Goal: Navigation & Orientation: Find specific page/section

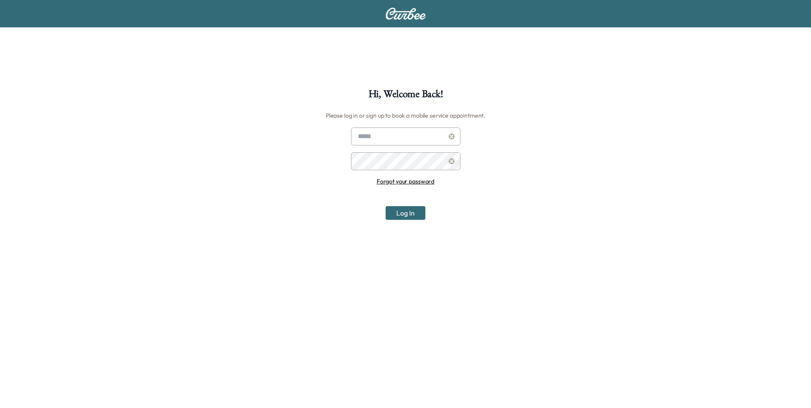
type input "**********"
click at [417, 214] on button "Log In" at bounding box center [406, 213] width 40 height 14
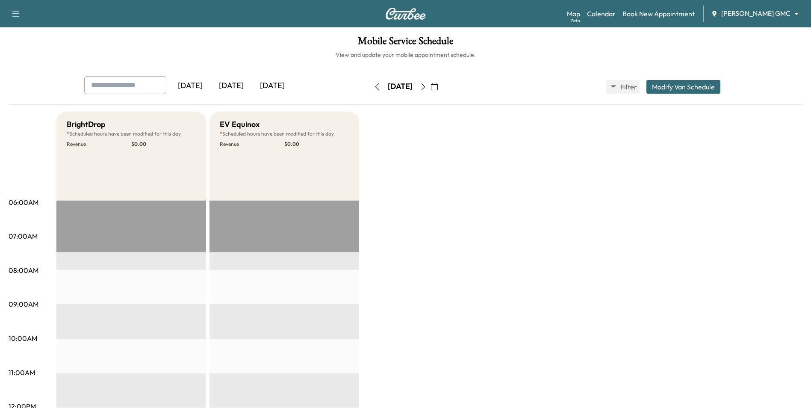
click at [750, 12] on body "Support Log Out Map Beta Calendar Book New Appointment [PERSON_NAME] GMC ******…" at bounding box center [405, 204] width 811 height 408
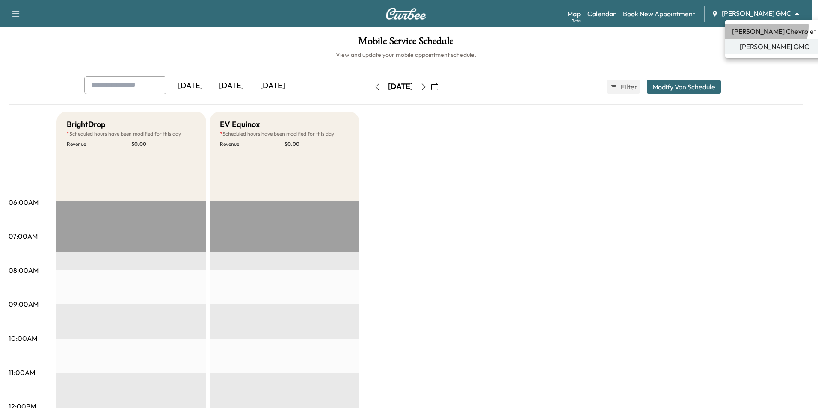
click at [766, 27] on span "[PERSON_NAME] Chevrolet" at bounding box center [774, 31] width 84 height 10
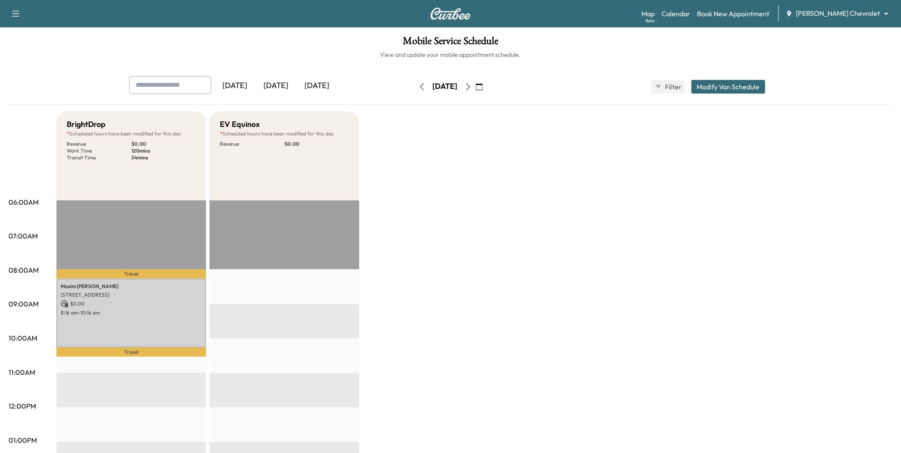
drag, startPoint x: 754, startPoint y: 0, endPoint x: 592, endPoint y: 204, distance: 260.6
click at [592, 204] on div "BrightDrop * Scheduled hours have been modified for this day Revenue $ 0.00 Wor…" at bounding box center [474, 433] width 836 height 642
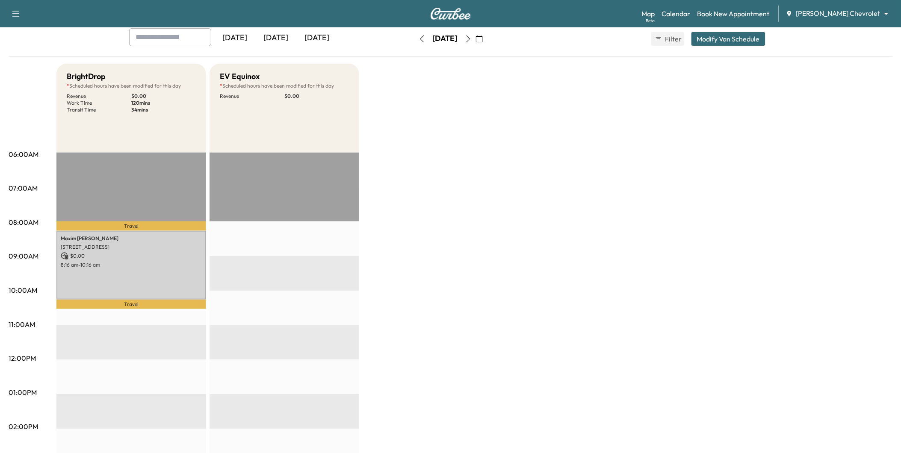
scroll to position [47, 0]
click at [483, 39] on icon "button" at bounding box center [479, 39] width 7 height 7
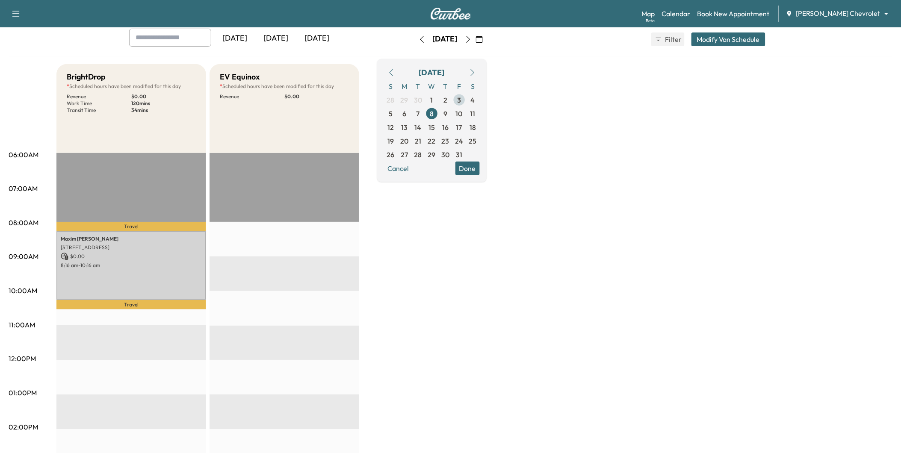
click at [466, 100] on span "3" at bounding box center [460, 100] width 14 height 14
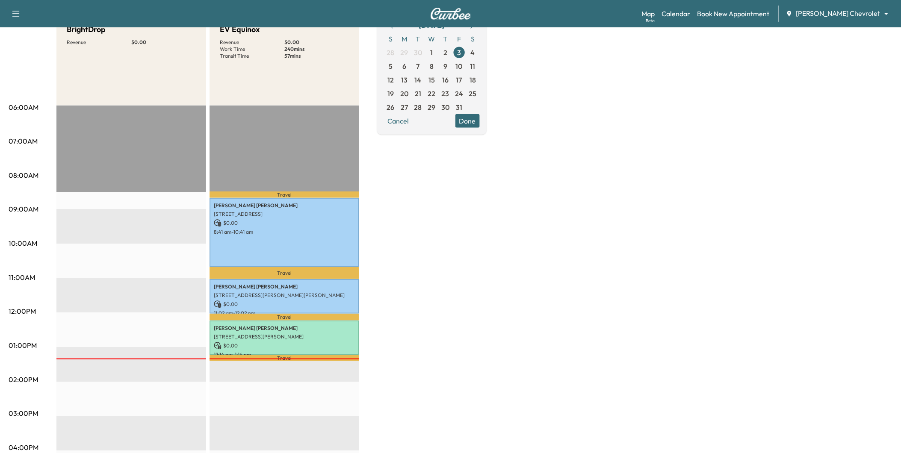
scroll to position [47, 0]
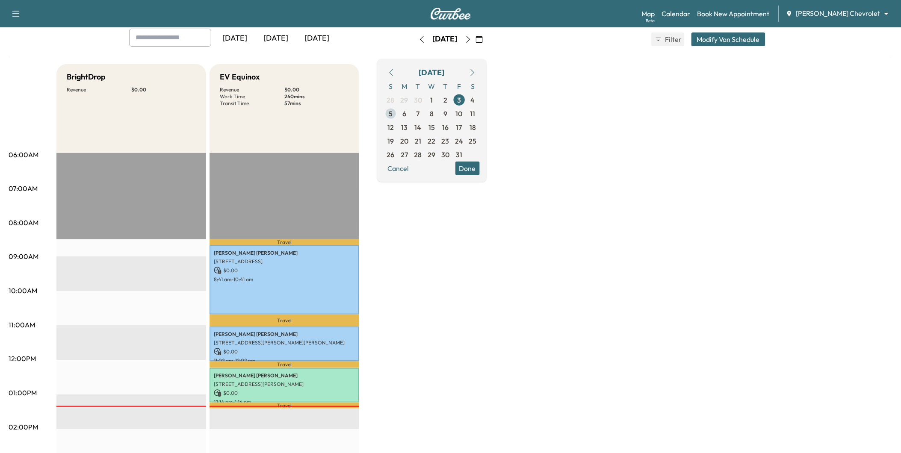
click at [393, 112] on span "5" at bounding box center [391, 113] width 4 height 10
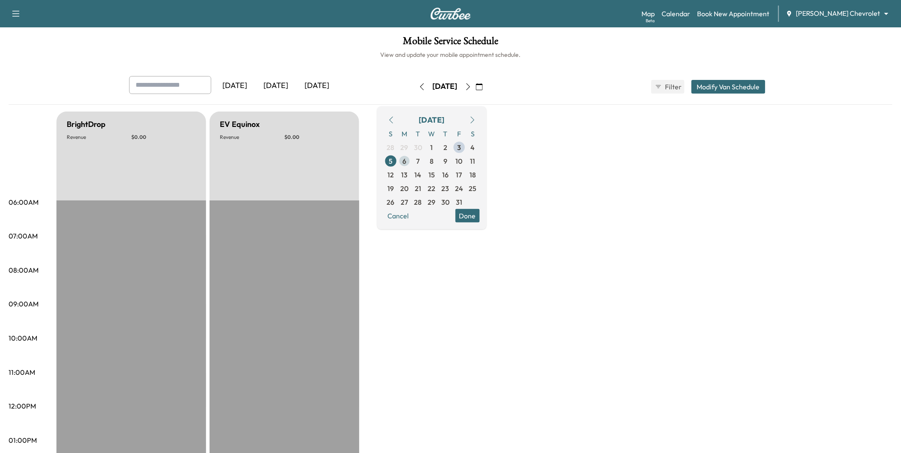
click at [406, 163] on span "6" at bounding box center [405, 161] width 4 height 10
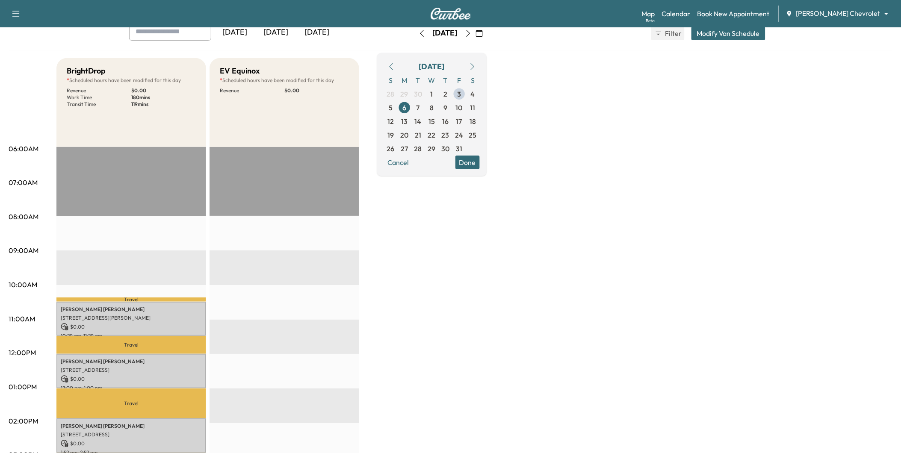
scroll to position [47, 0]
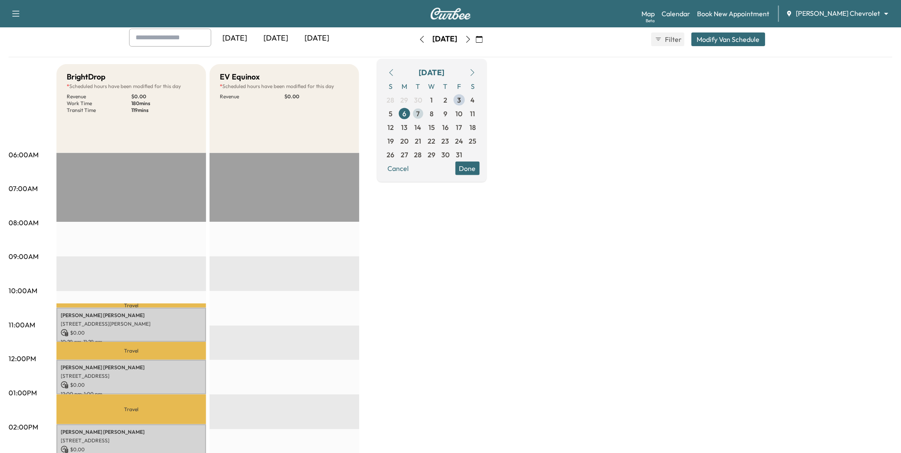
click at [420, 113] on span "7" at bounding box center [418, 113] width 3 height 10
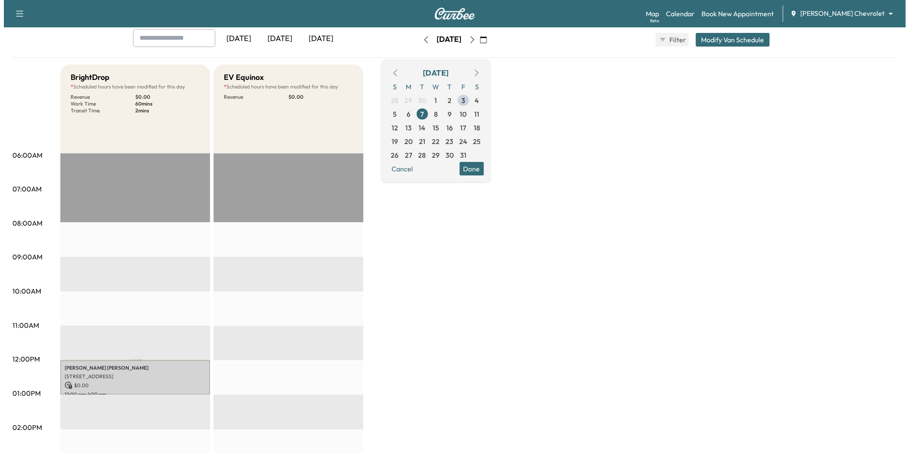
scroll to position [47, 0]
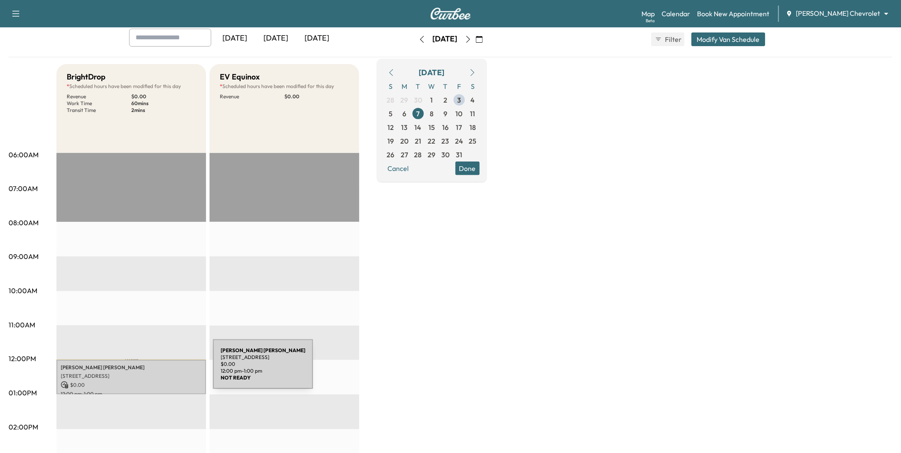
click at [149, 369] on div "[PERSON_NAME] [STREET_ADDRESS] $ 0.00 12:00 pm - 1:00 pm" at bounding box center [131, 377] width 150 height 35
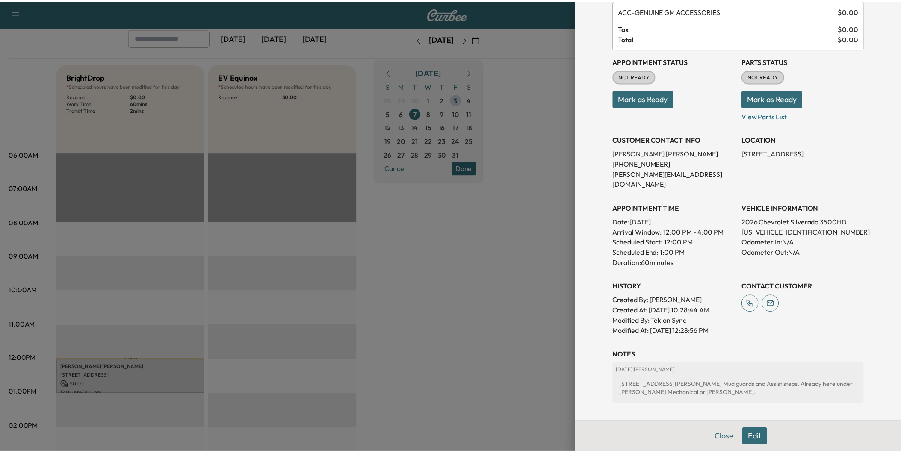
scroll to position [121, 0]
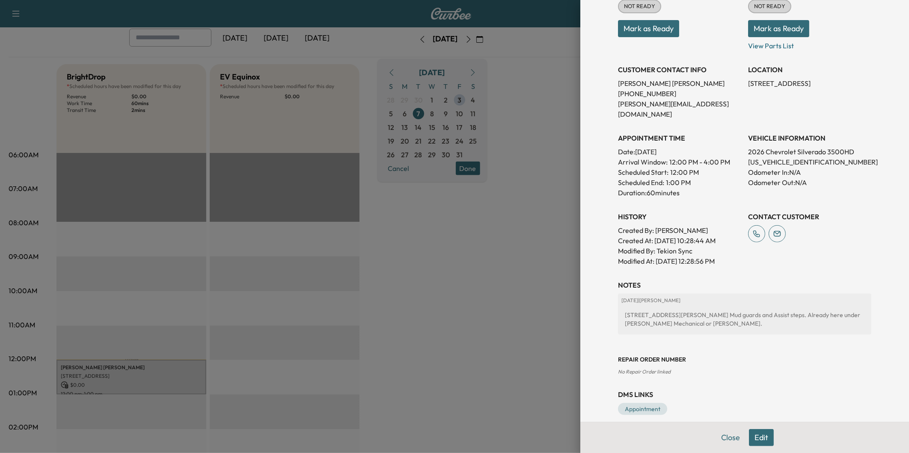
click at [502, 322] on div at bounding box center [454, 226] width 909 height 453
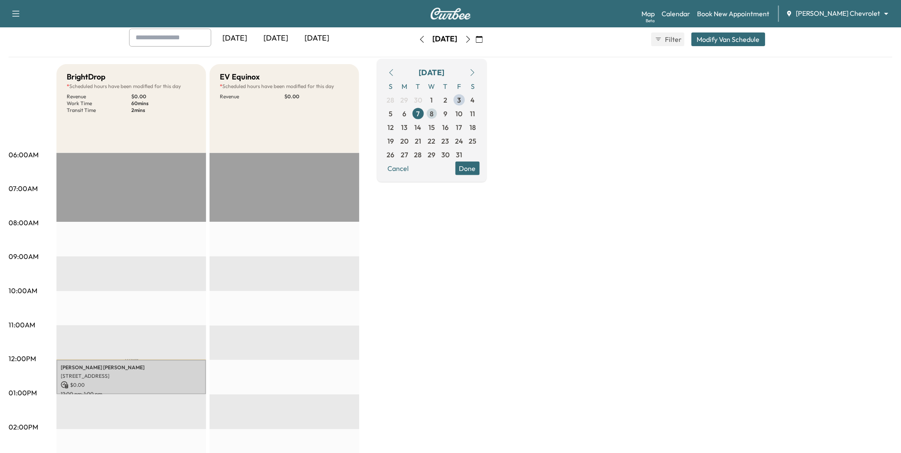
click at [434, 112] on span "8" at bounding box center [432, 113] width 4 height 10
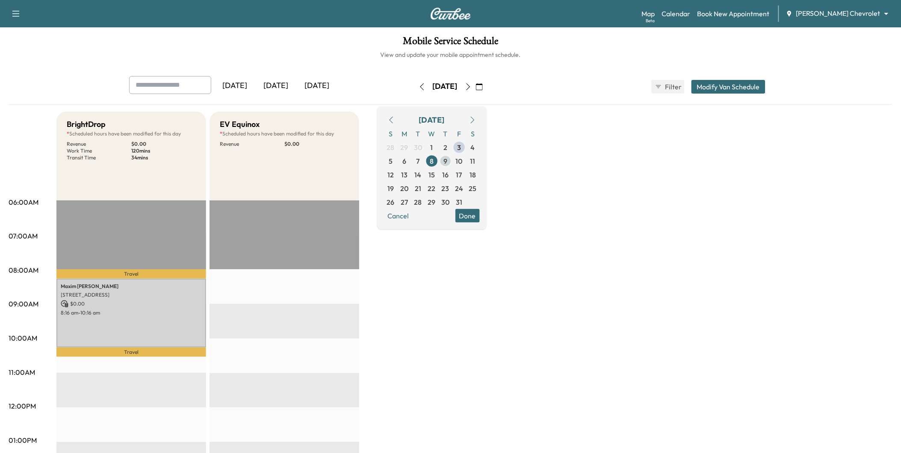
click at [447, 160] on span "9" at bounding box center [446, 161] width 4 height 10
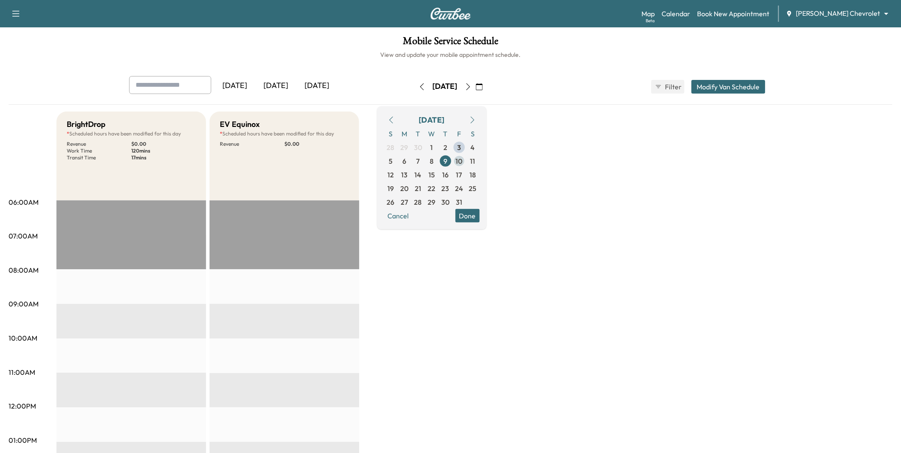
click at [463, 162] on span "10" at bounding box center [459, 161] width 7 height 10
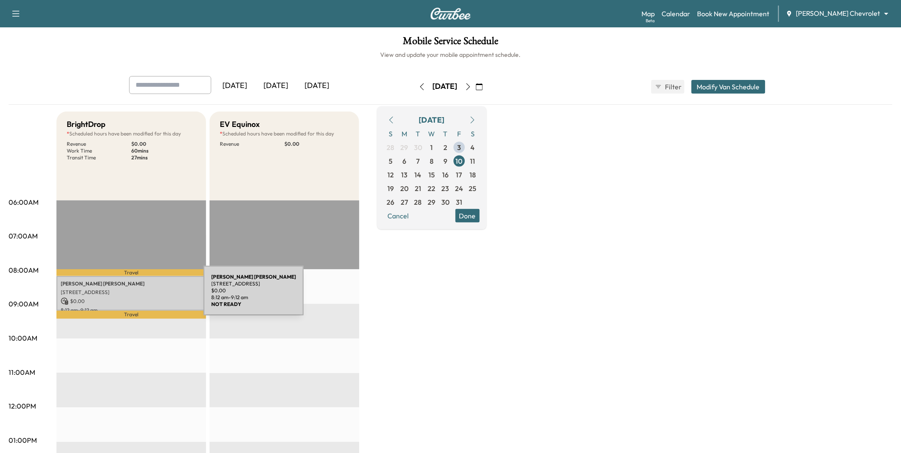
click at [139, 298] on p "$ 0.00" at bounding box center [131, 302] width 141 height 8
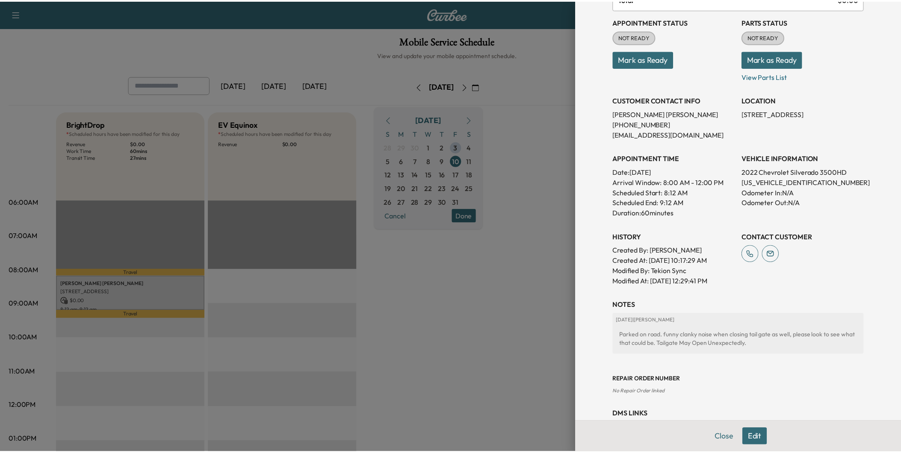
scroll to position [95, 0]
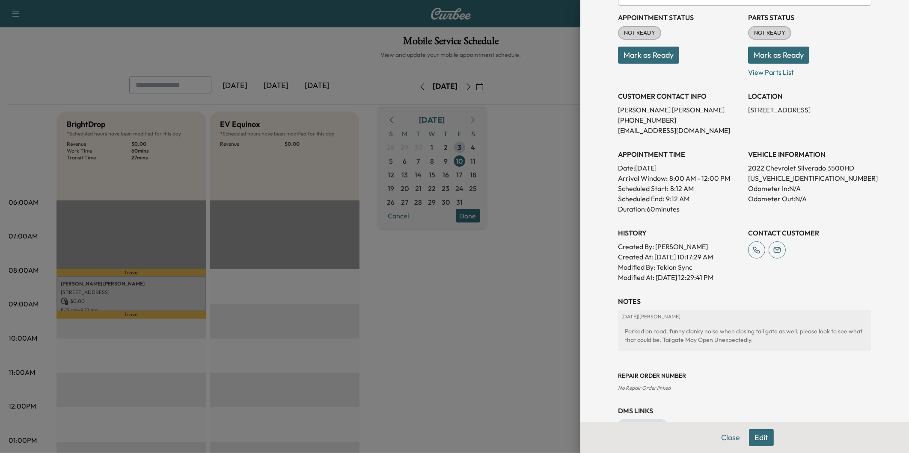
click at [446, 343] on div at bounding box center [454, 226] width 909 height 453
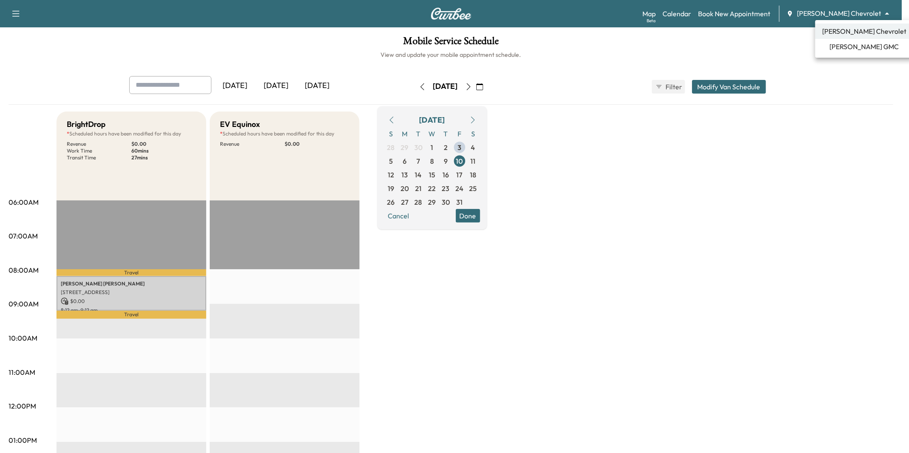
click at [811, 9] on body "Support Log Out Map Beta Calendar Book New Appointment [PERSON_NAME] Chevrolet …" at bounding box center [454, 226] width 909 height 453
click at [811, 44] on span "[PERSON_NAME] GMC" at bounding box center [863, 46] width 69 height 10
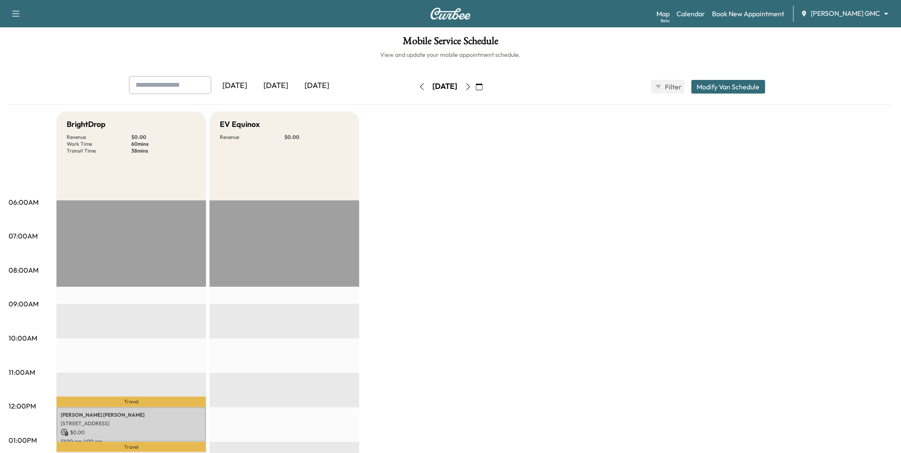
click at [811, 13] on body "Support Log Out Map Beta Calendar Book New Appointment [PERSON_NAME] GMC ******…" at bounding box center [450, 226] width 901 height 453
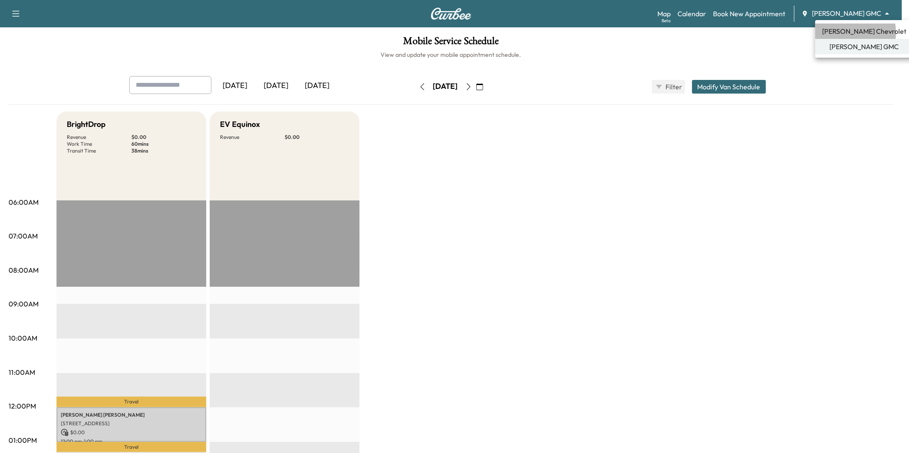
click at [811, 33] on span "[PERSON_NAME] Chevrolet" at bounding box center [864, 31] width 84 height 10
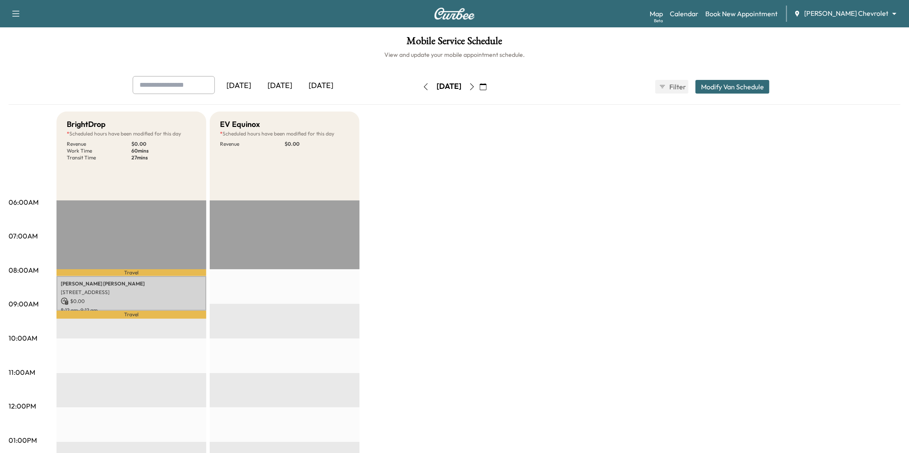
click at [811, 13] on body "Support Log Out Map Beta Calendar Book New Appointment [PERSON_NAME] Chevrolet …" at bounding box center [454, 226] width 909 height 453
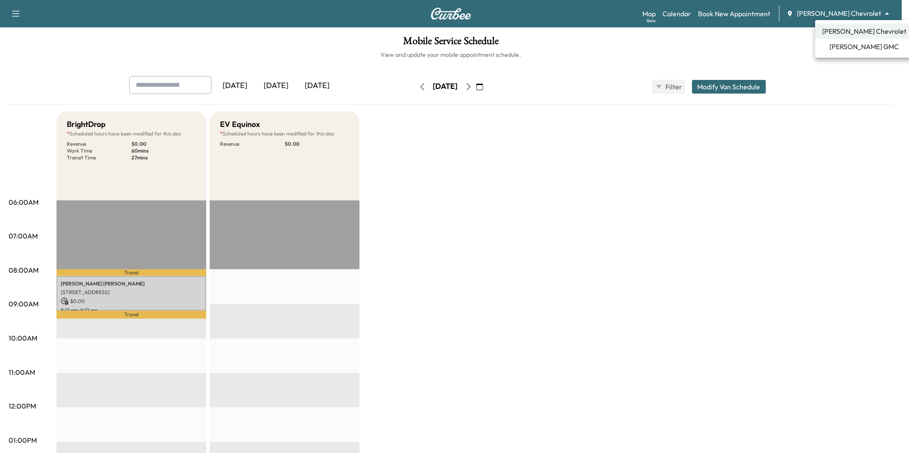
click at [806, 32] on div at bounding box center [454, 226] width 909 height 453
click at [811, 15] on body "Support Log Out Map Beta Calendar Book New Appointment [PERSON_NAME] Chevrolet …" at bounding box center [454, 226] width 909 height 453
click at [811, 40] on li "[PERSON_NAME] GMC" at bounding box center [864, 46] width 98 height 15
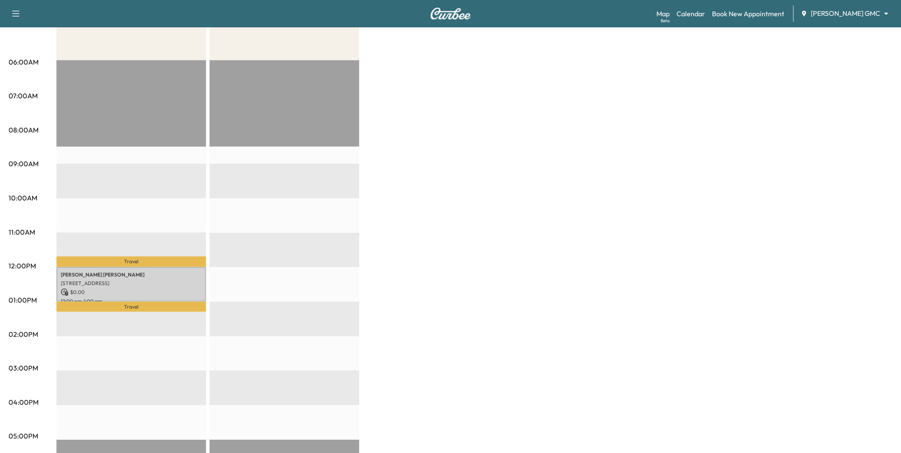
scroll to position [142, 0]
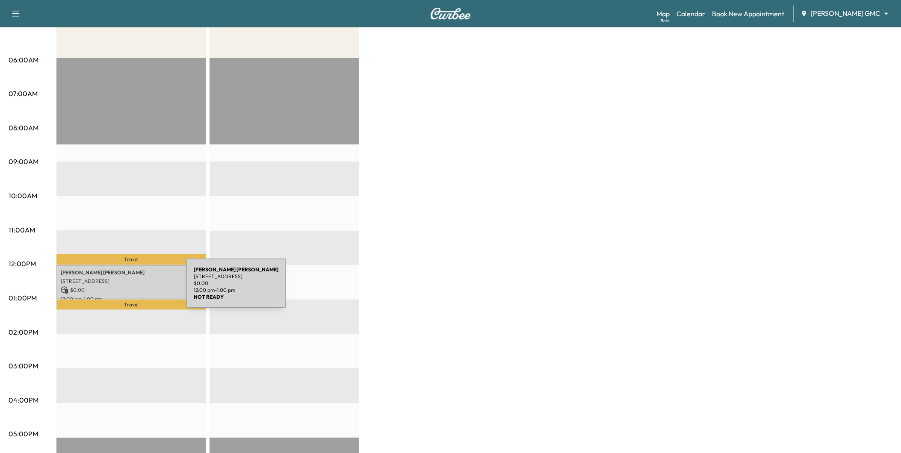
click at [122, 289] on p "$ 0.00" at bounding box center [131, 291] width 141 height 8
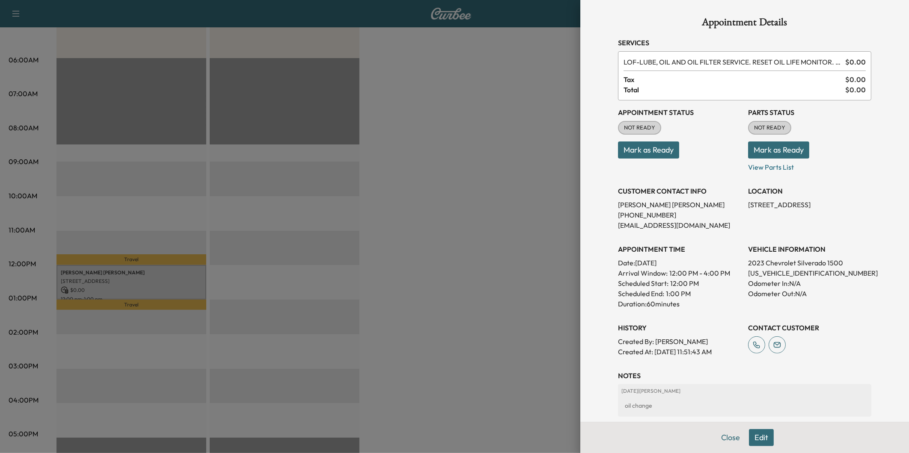
click at [473, 277] on div at bounding box center [454, 226] width 909 height 453
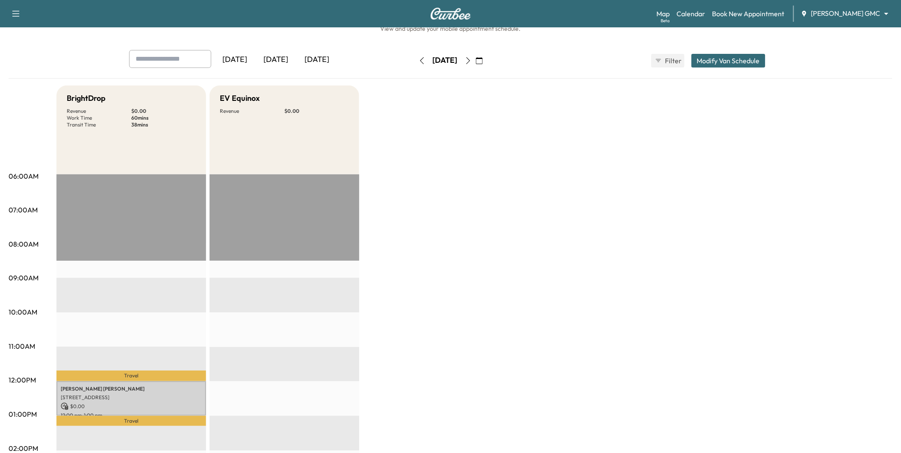
scroll to position [0, 0]
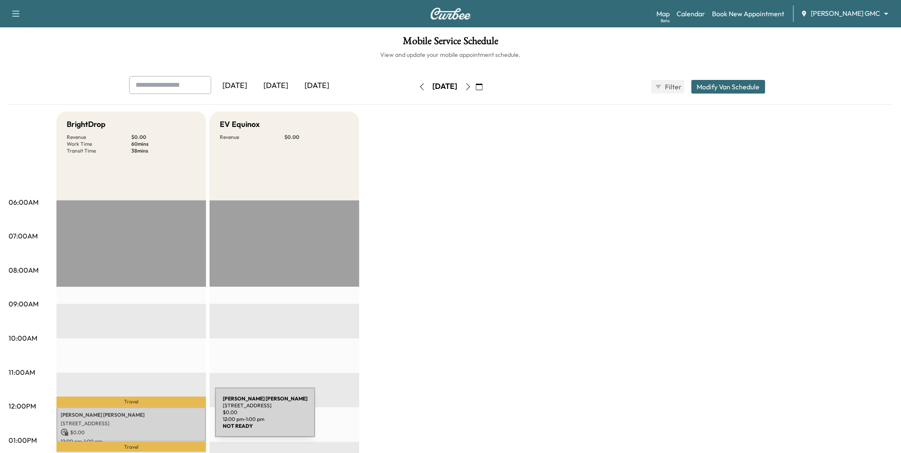
click at [151, 408] on p "[STREET_ADDRESS]" at bounding box center [131, 423] width 141 height 7
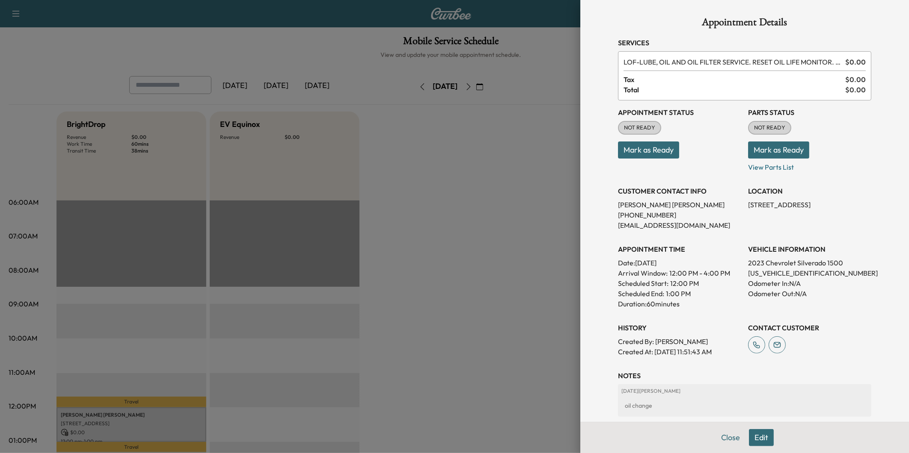
click at [473, 324] on div at bounding box center [454, 226] width 909 height 453
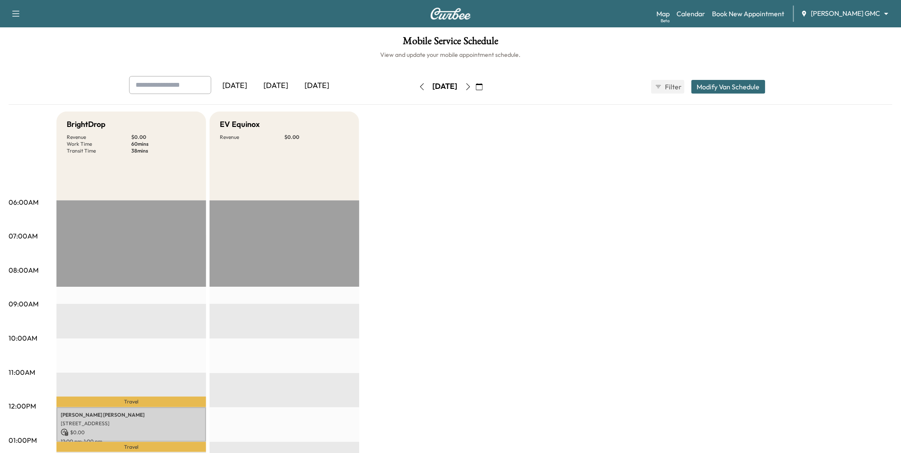
click at [472, 86] on icon "button" at bounding box center [468, 86] width 7 height 7
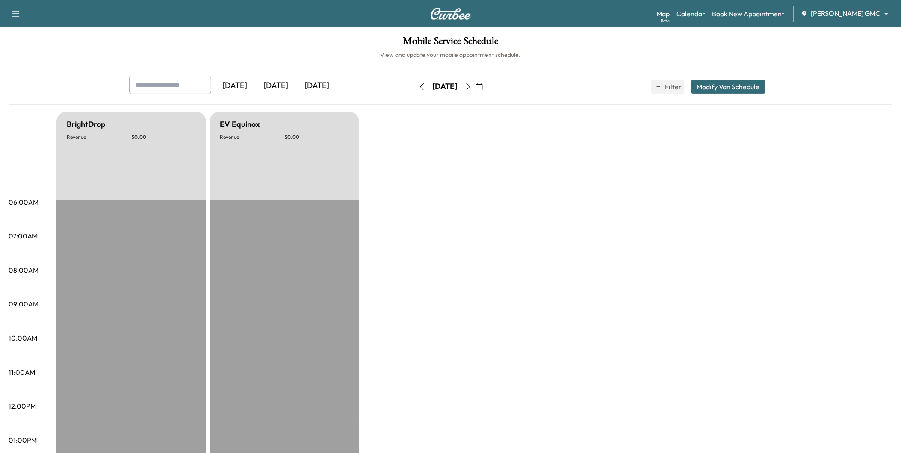
click at [419, 88] on icon "button" at bounding box center [422, 86] width 7 height 7
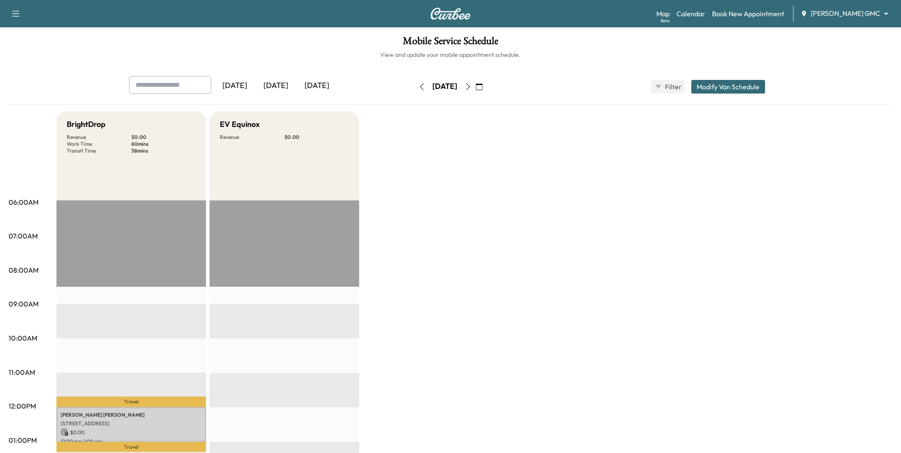
click at [419, 89] on icon "button" at bounding box center [422, 86] width 7 height 7
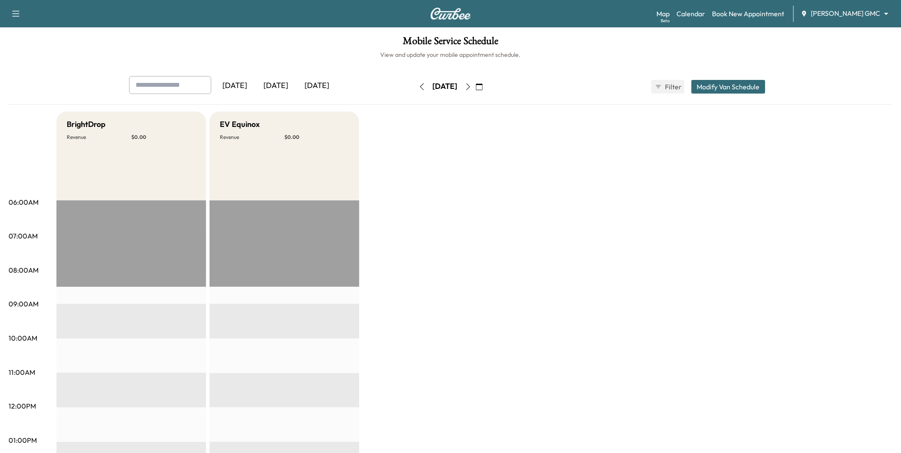
click at [420, 89] on icon "button" at bounding box center [422, 86] width 4 height 7
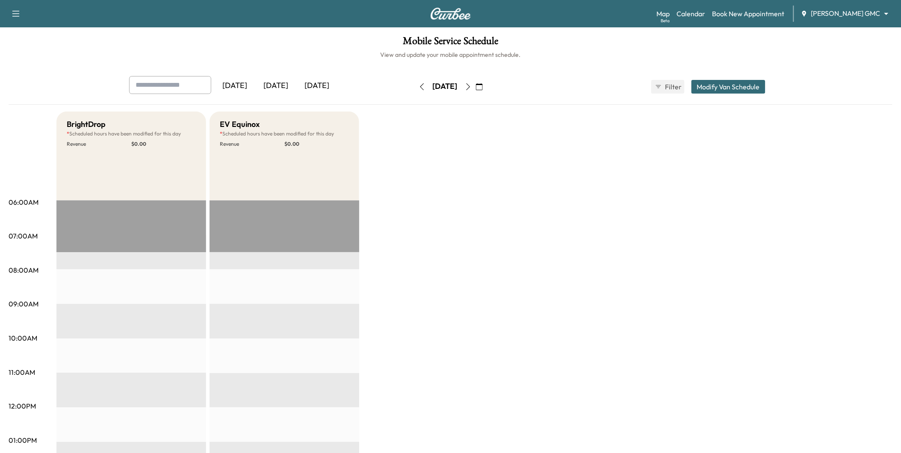
click at [415, 89] on button "button" at bounding box center [422, 87] width 15 height 14
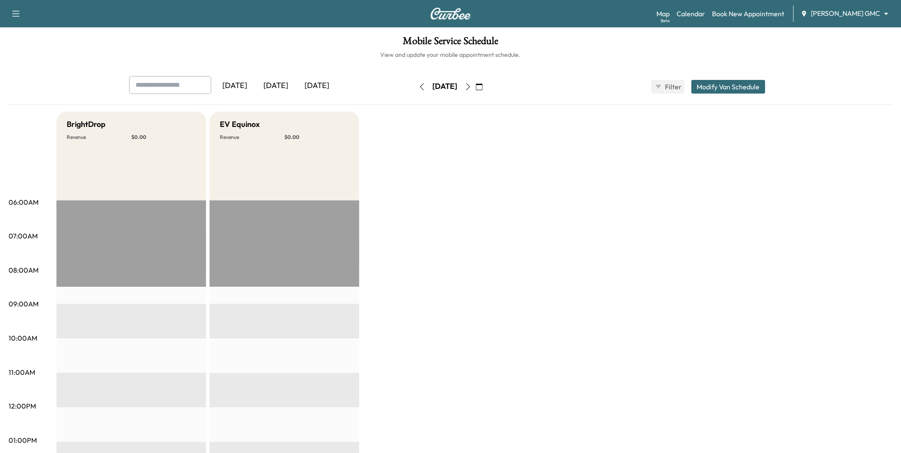
click at [419, 89] on icon "button" at bounding box center [422, 86] width 7 height 7
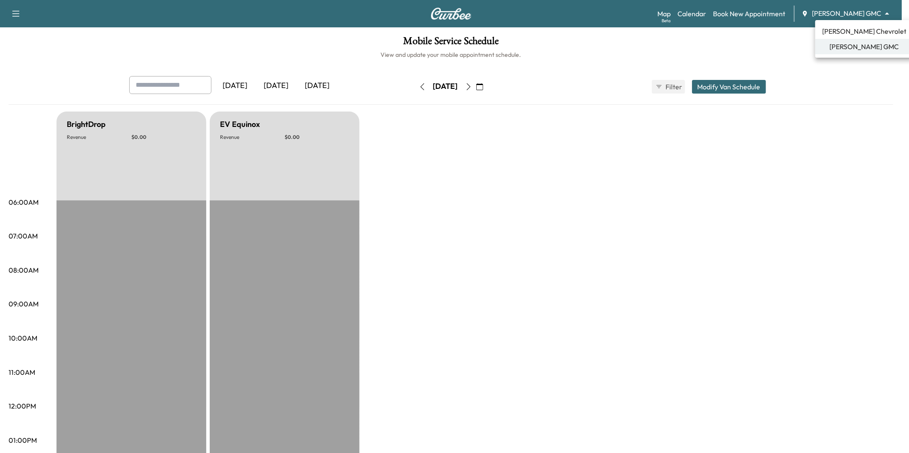
click at [811, 11] on body "Support Log Out Map Beta Calendar Book New Appointment [PERSON_NAME] GMC ******…" at bounding box center [454, 226] width 909 height 453
click at [811, 34] on span "[PERSON_NAME] Chevrolet" at bounding box center [864, 31] width 84 height 10
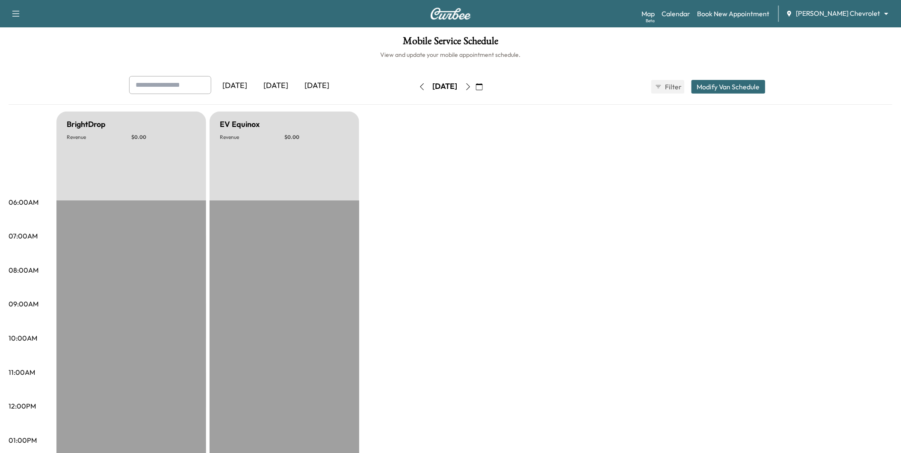
click at [476, 88] on button "button" at bounding box center [468, 87] width 15 height 14
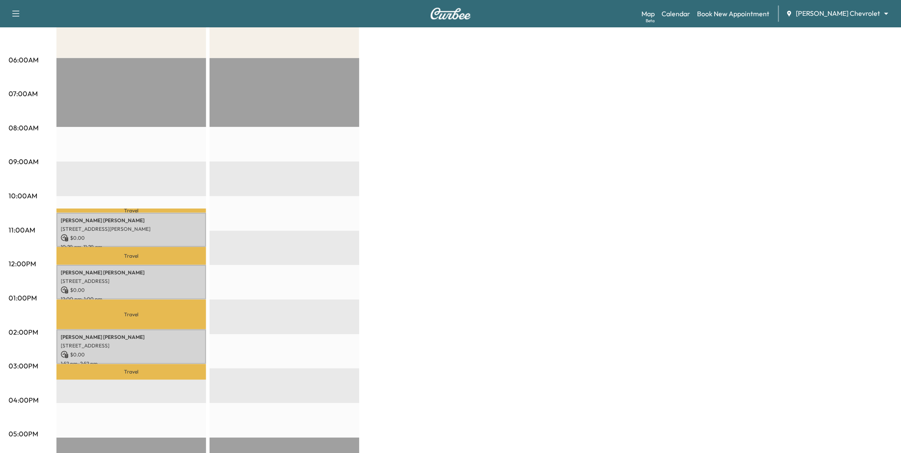
scroll to position [95, 0]
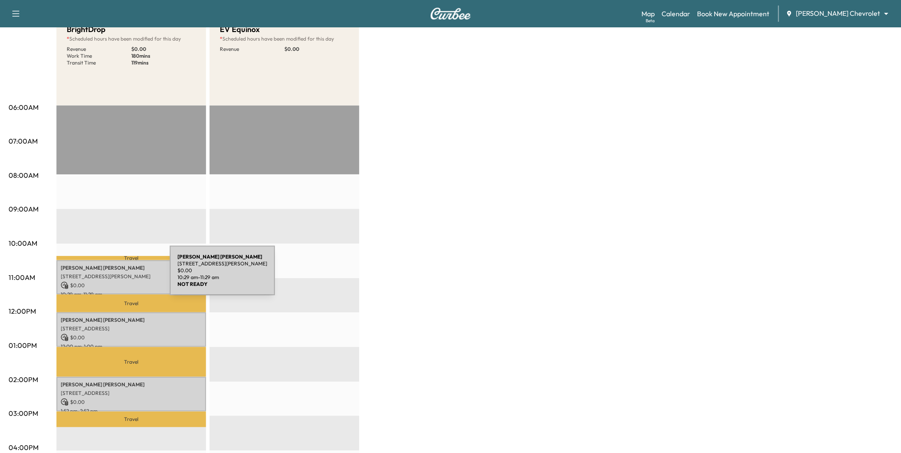
click at [106, 276] on p "[STREET_ADDRESS][PERSON_NAME]" at bounding box center [131, 276] width 141 height 7
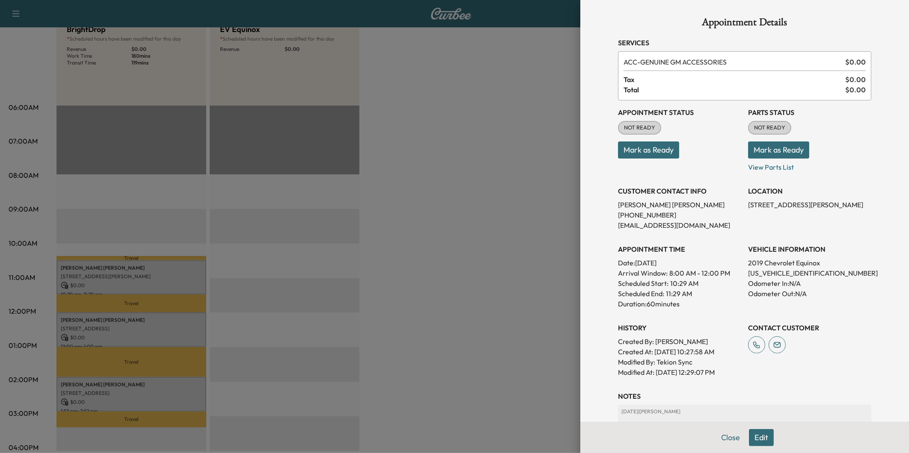
click at [112, 334] on div at bounding box center [454, 226] width 909 height 453
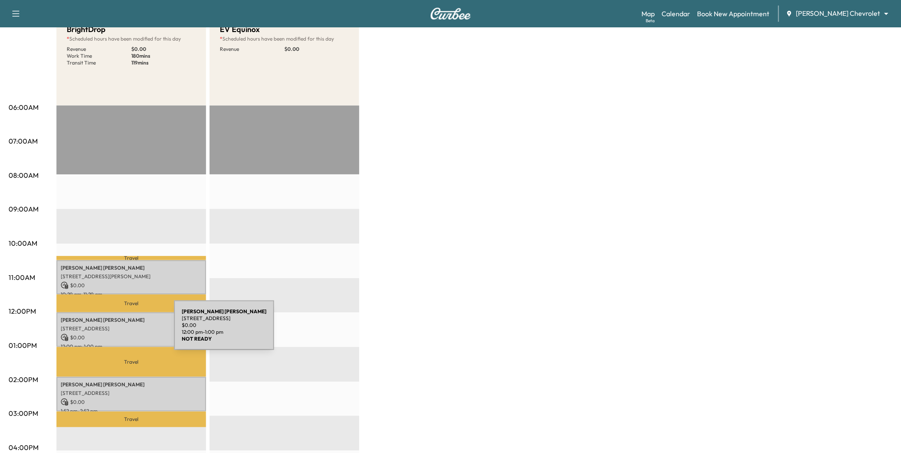
click at [110, 334] on p "$ 0.00" at bounding box center [131, 338] width 141 height 8
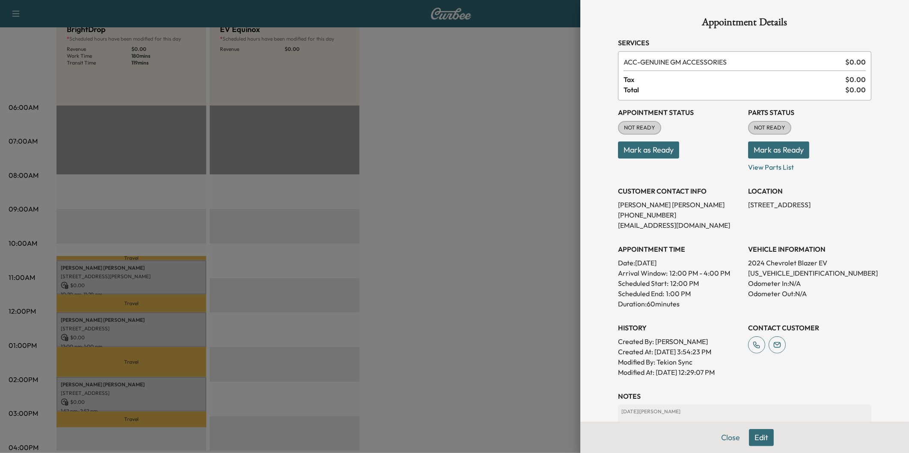
click at [132, 392] on div at bounding box center [454, 226] width 909 height 453
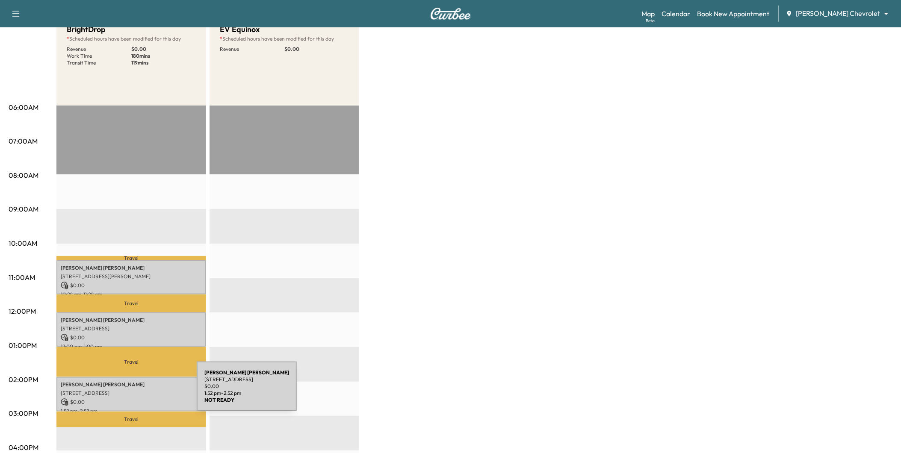
click at [133, 392] on p "[STREET_ADDRESS]" at bounding box center [131, 393] width 141 height 7
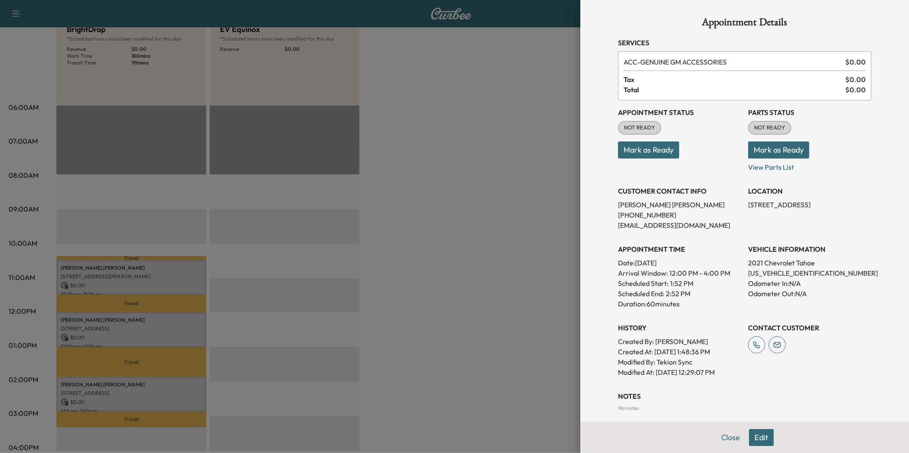
click at [283, 390] on div at bounding box center [454, 226] width 909 height 453
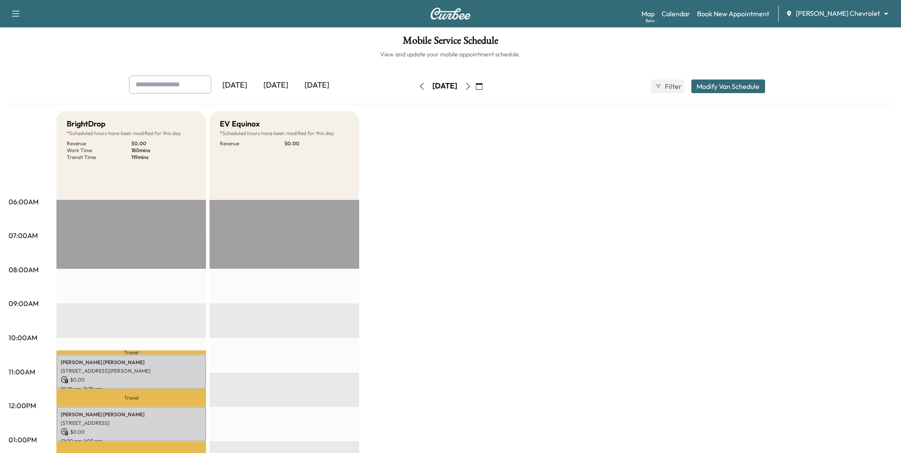
scroll to position [0, 0]
click at [472, 87] on icon "button" at bounding box center [468, 86] width 7 height 7
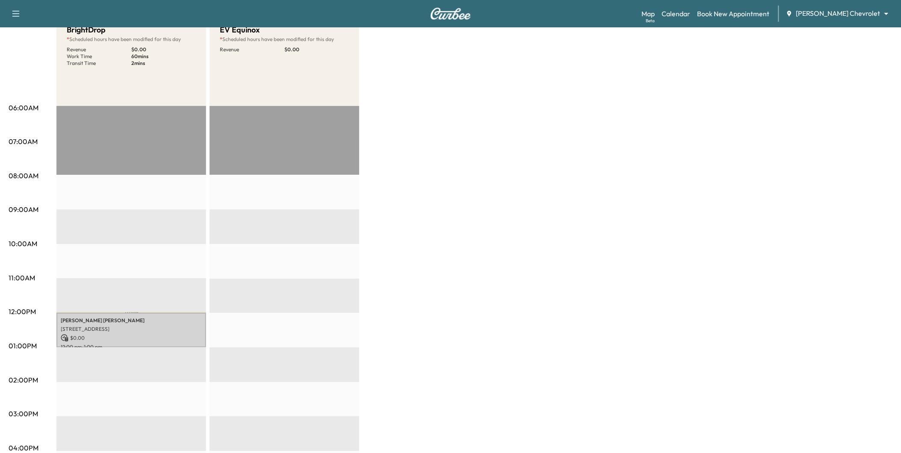
scroll to position [95, 0]
click at [172, 328] on p "[STREET_ADDRESS]" at bounding box center [131, 329] width 141 height 7
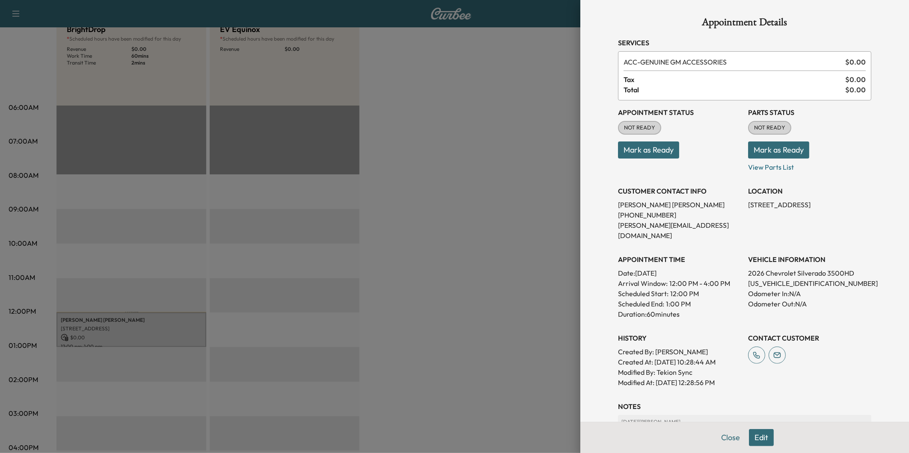
click at [410, 188] on div at bounding box center [454, 226] width 909 height 453
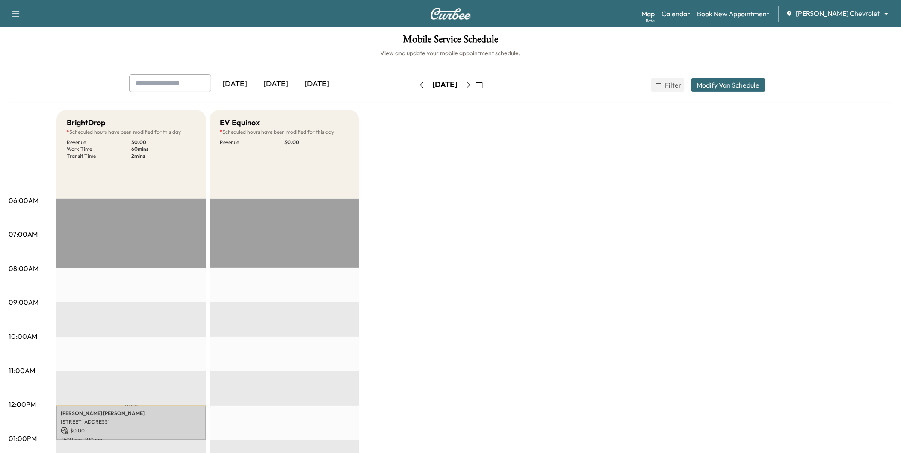
scroll to position [0, 0]
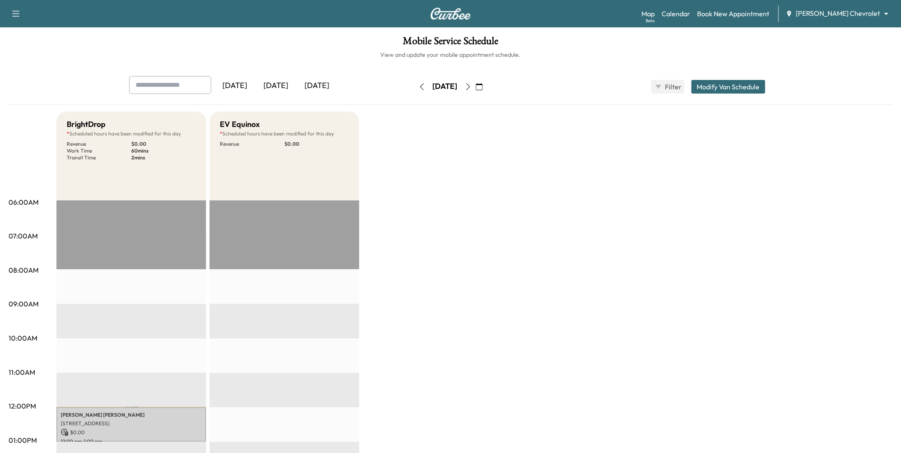
click at [472, 89] on icon "button" at bounding box center [468, 86] width 7 height 7
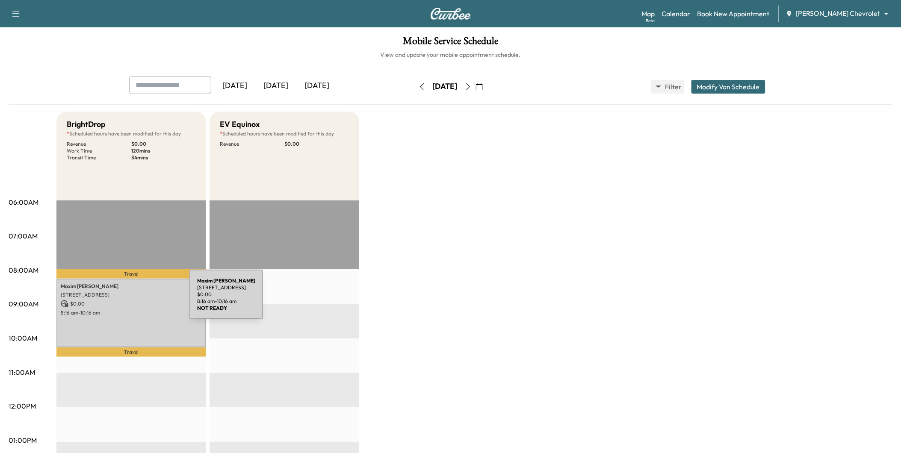
click at [125, 300] on p "$ 0.00" at bounding box center [131, 304] width 141 height 8
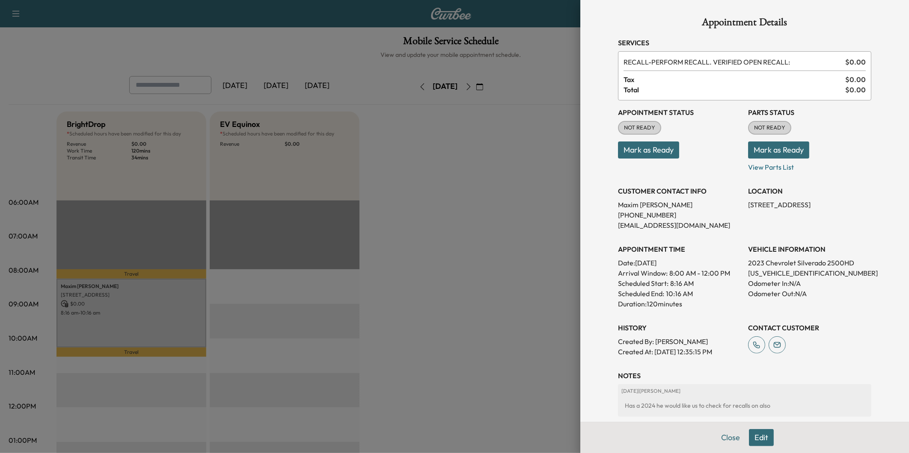
click at [409, 183] on div at bounding box center [454, 226] width 909 height 453
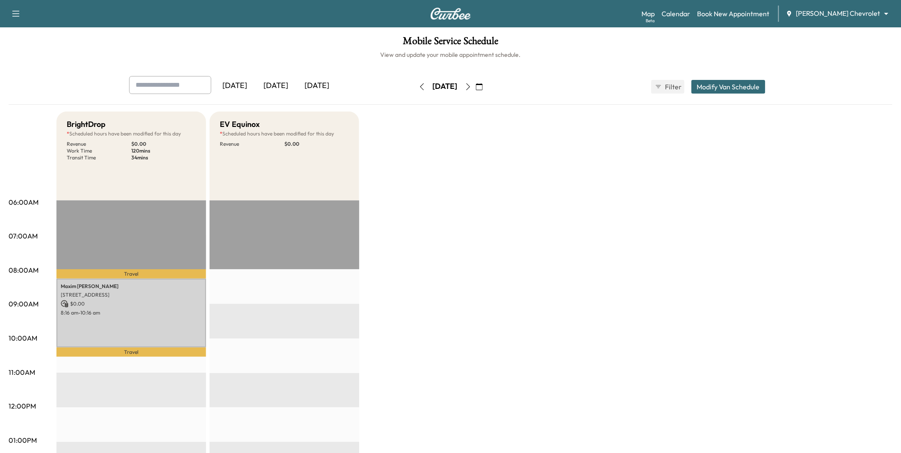
click at [476, 91] on button "button" at bounding box center [468, 87] width 15 height 14
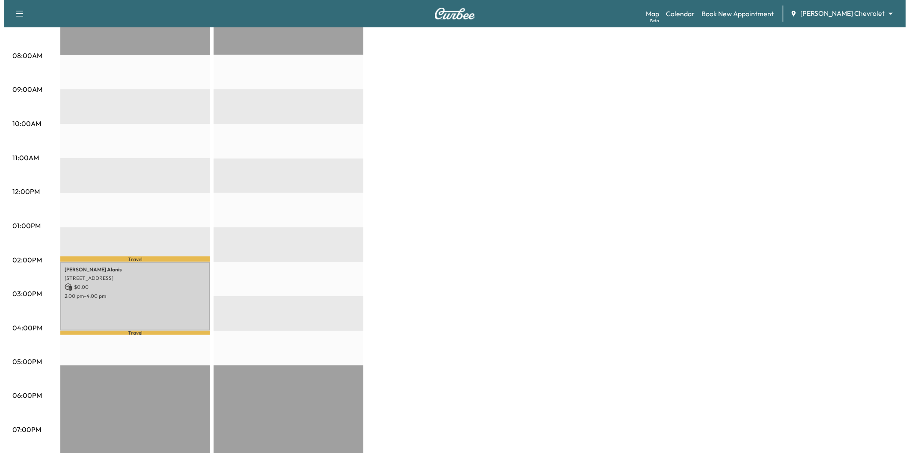
scroll to position [308, 0]
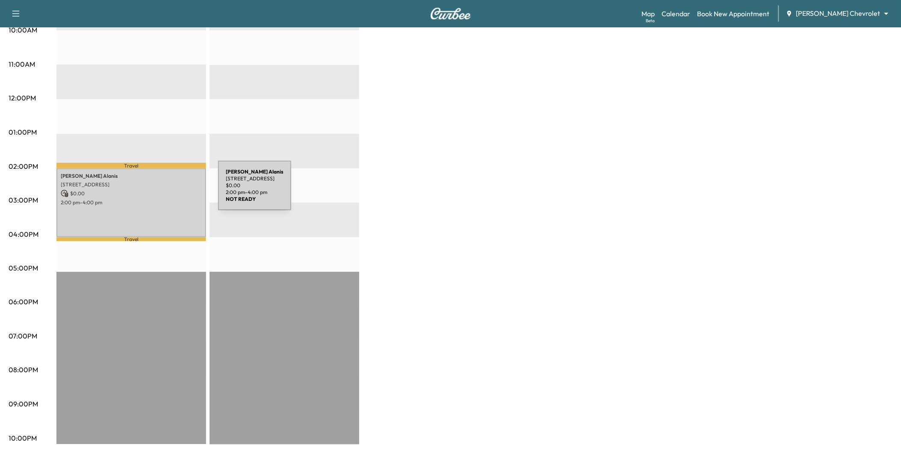
click at [154, 191] on p "$ 0.00" at bounding box center [131, 194] width 141 height 8
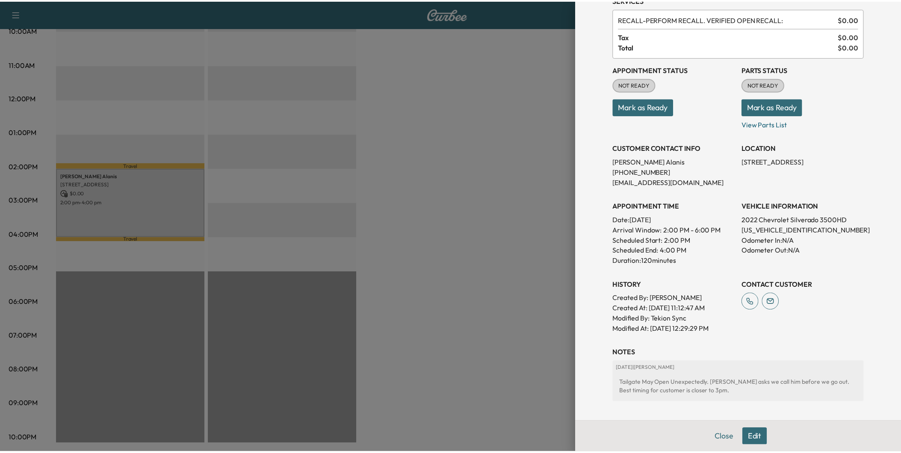
scroll to position [121, 0]
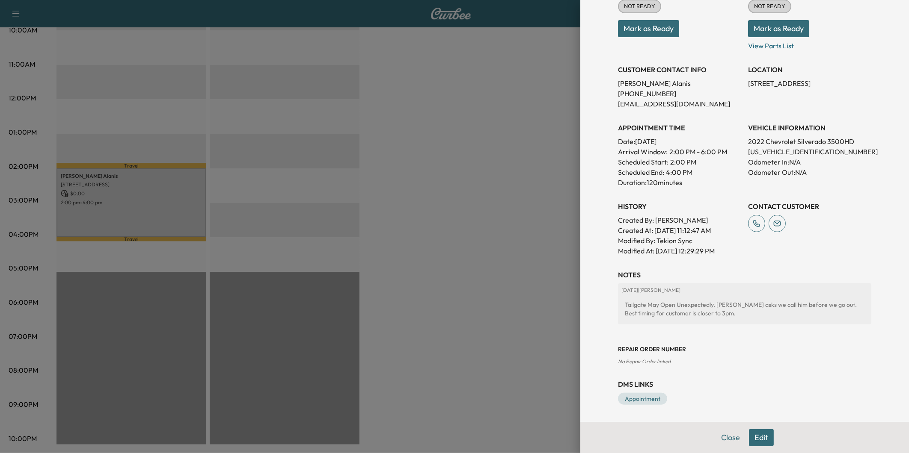
click at [445, 250] on div at bounding box center [454, 226] width 909 height 453
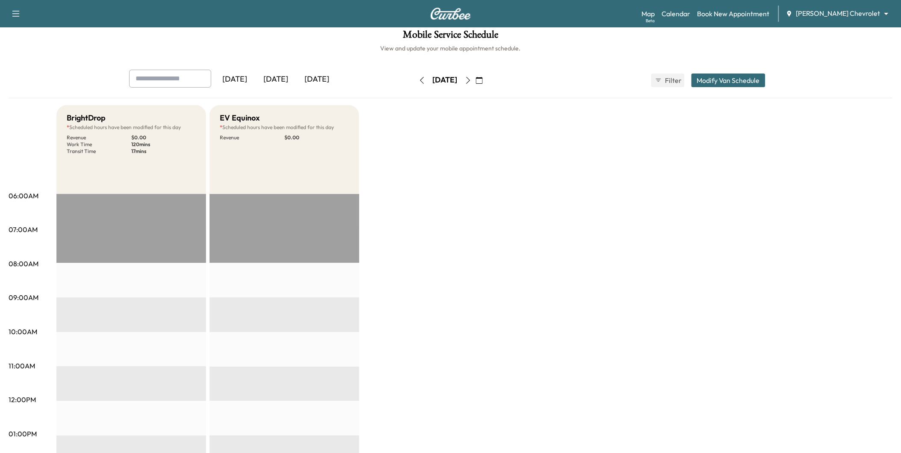
scroll to position [0, 0]
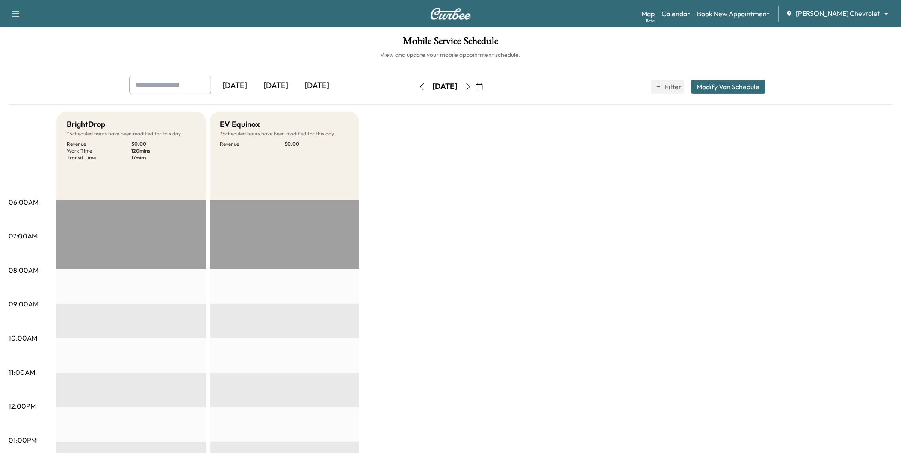
click at [472, 84] on icon "button" at bounding box center [468, 86] width 7 height 7
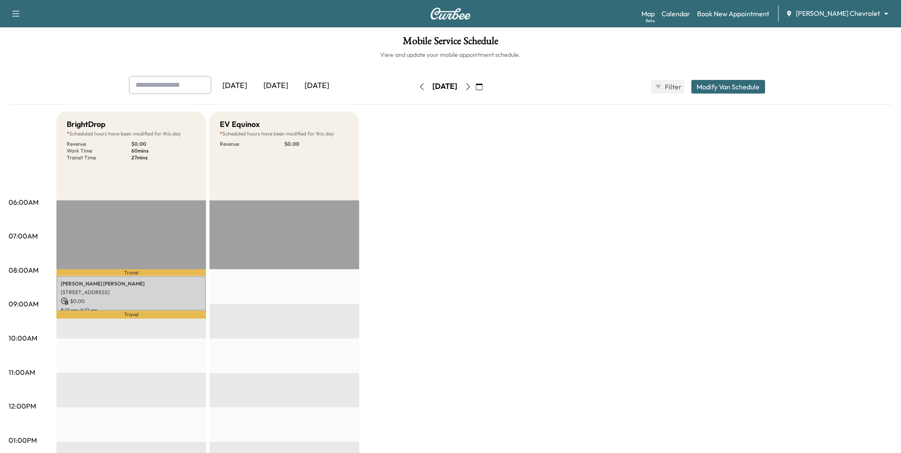
click at [472, 83] on icon "button" at bounding box center [468, 86] width 7 height 7
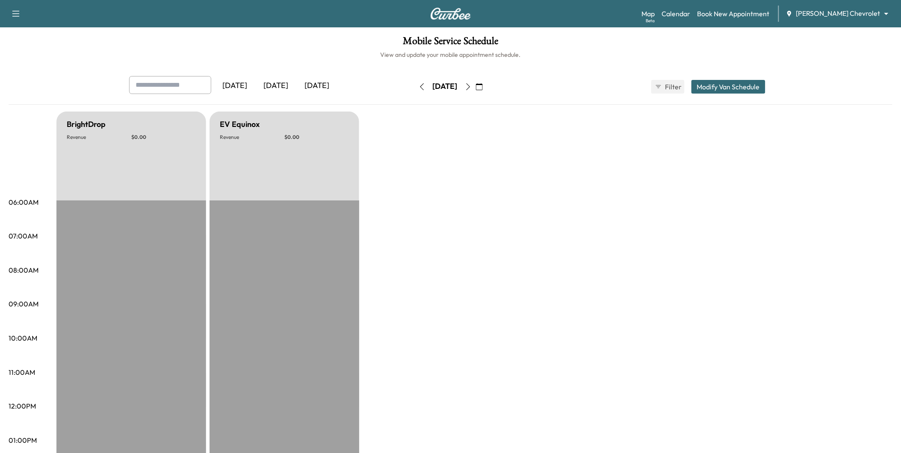
click at [472, 89] on icon "button" at bounding box center [468, 86] width 7 height 7
click at [476, 86] on button "button" at bounding box center [468, 87] width 15 height 14
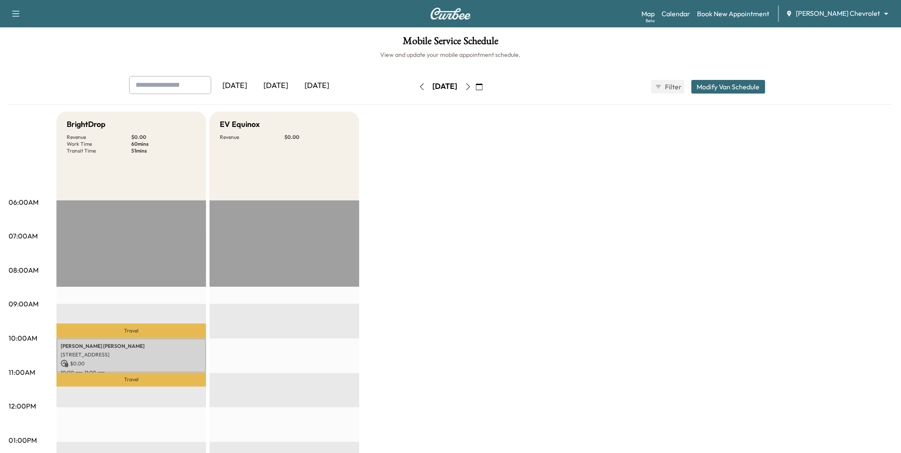
click at [472, 87] on icon "button" at bounding box center [468, 86] width 7 height 7
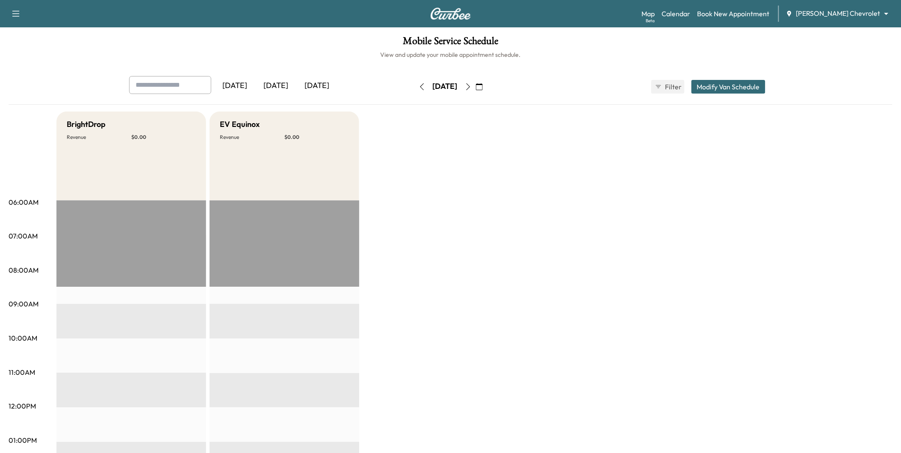
click at [811, 7] on div "Map Beta Calendar Book New Appointment [PERSON_NAME] Chevrolet ******** ​" at bounding box center [768, 14] width 252 height 16
click at [811, 13] on body "Support Log Out Map Beta Calendar Book New Appointment [PERSON_NAME] Chevrolet …" at bounding box center [450, 226] width 901 height 453
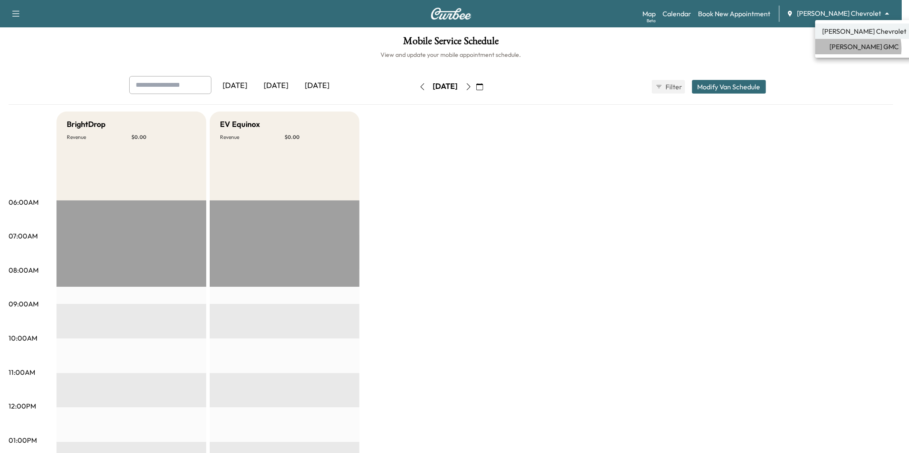
click at [811, 48] on span "[PERSON_NAME] GMC" at bounding box center [863, 46] width 69 height 10
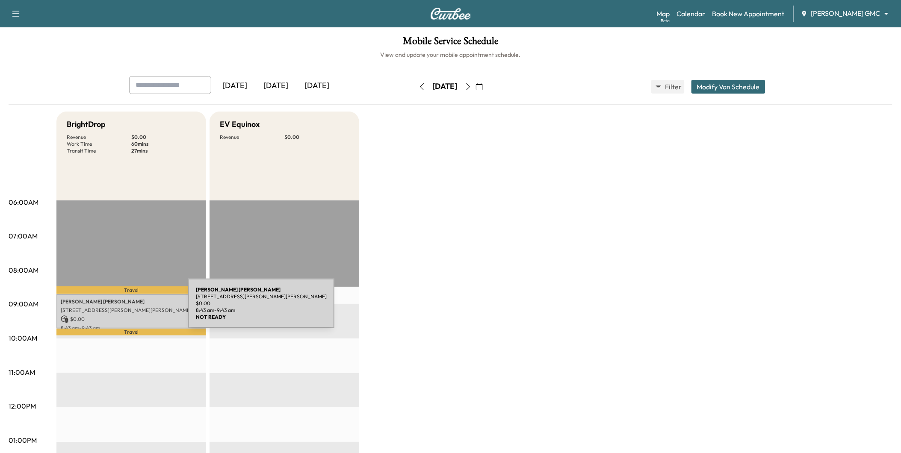
click at [125, 307] on p "[STREET_ADDRESS][PERSON_NAME][PERSON_NAME]" at bounding box center [131, 310] width 141 height 7
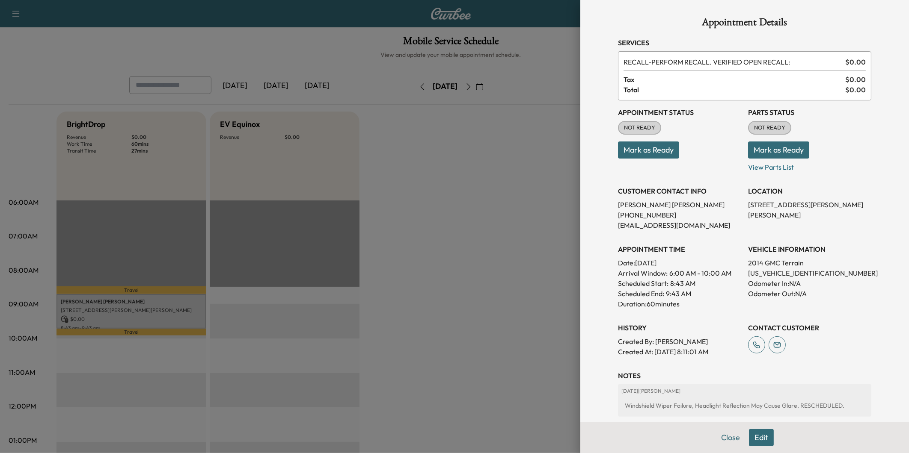
click at [407, 315] on div at bounding box center [454, 226] width 909 height 453
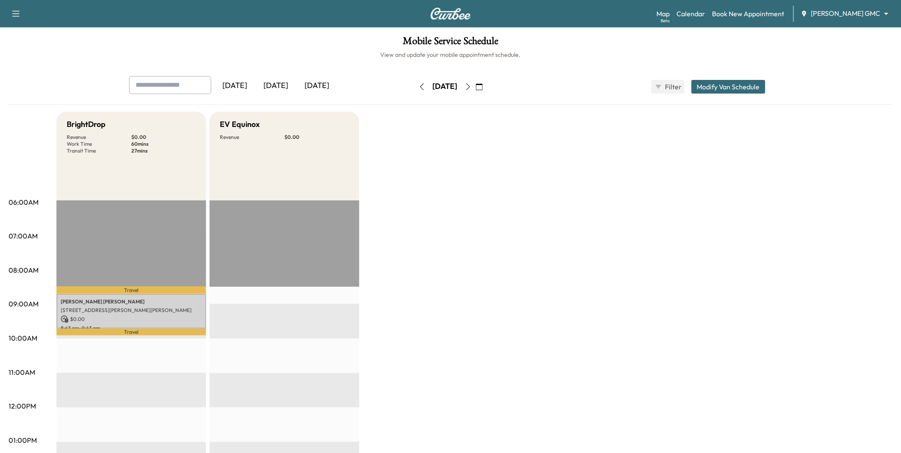
click at [487, 90] on button "button" at bounding box center [479, 87] width 15 height 14
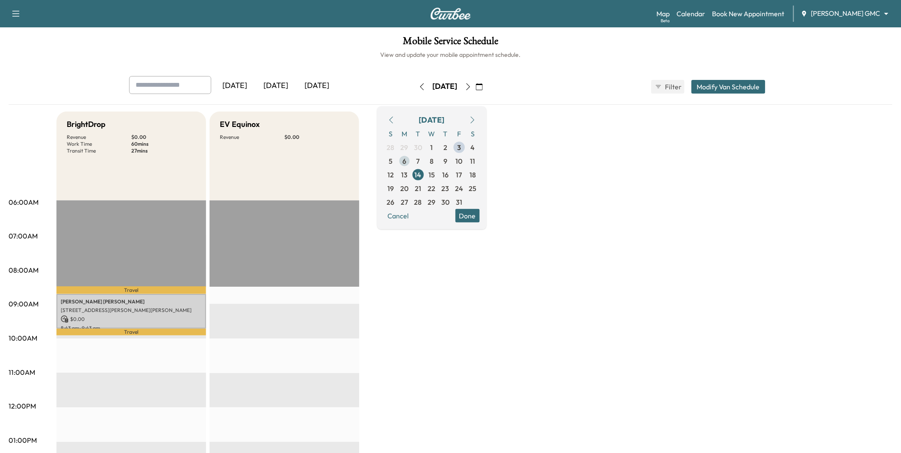
click at [406, 162] on span "6" at bounding box center [405, 161] width 4 height 10
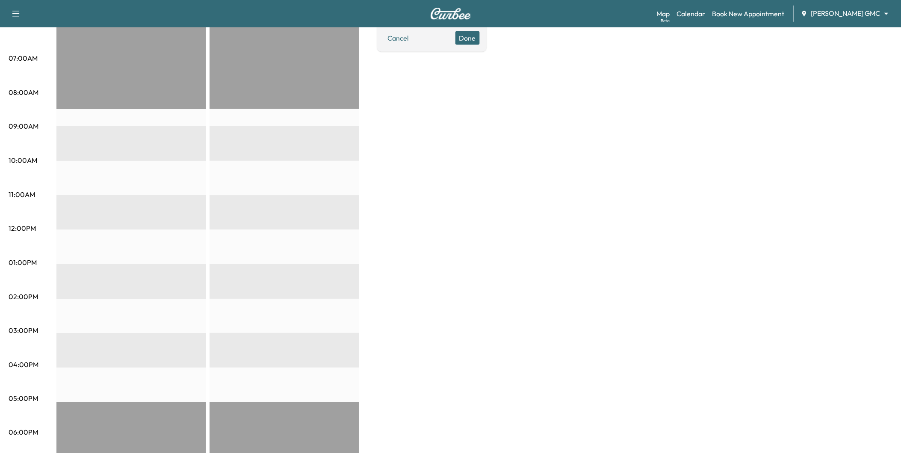
scroll to position [142, 0]
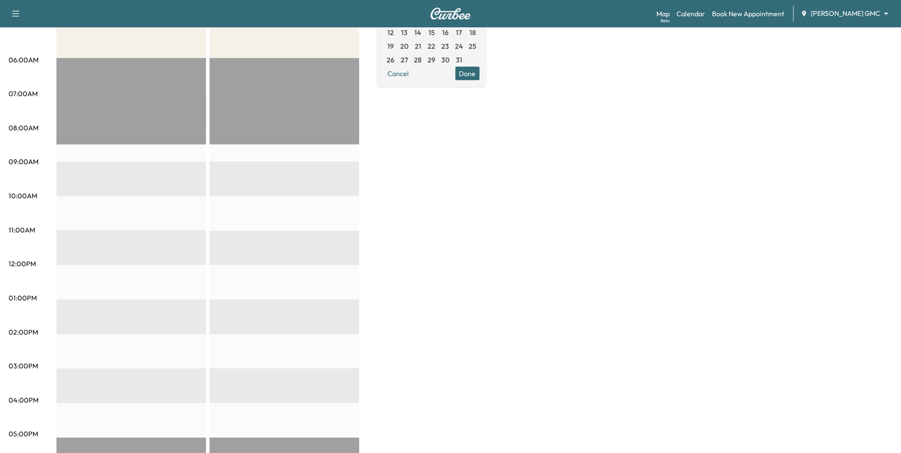
click at [480, 74] on button "Done" at bounding box center [468, 73] width 24 height 14
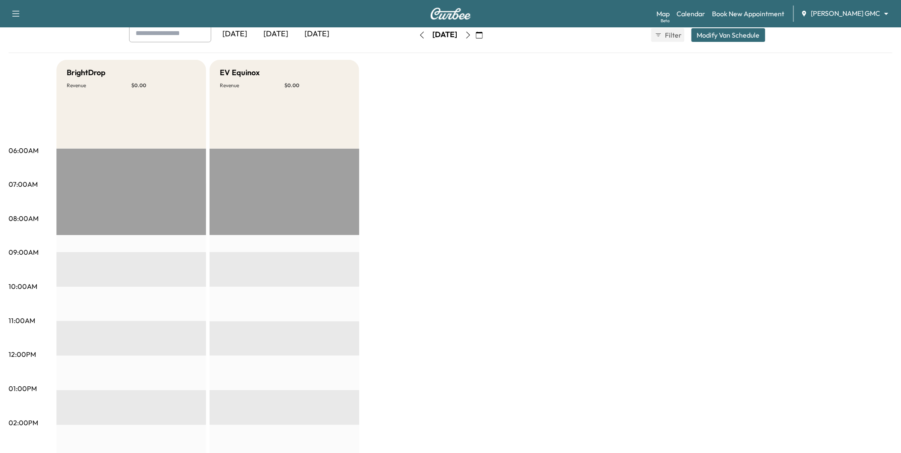
scroll to position [47, 0]
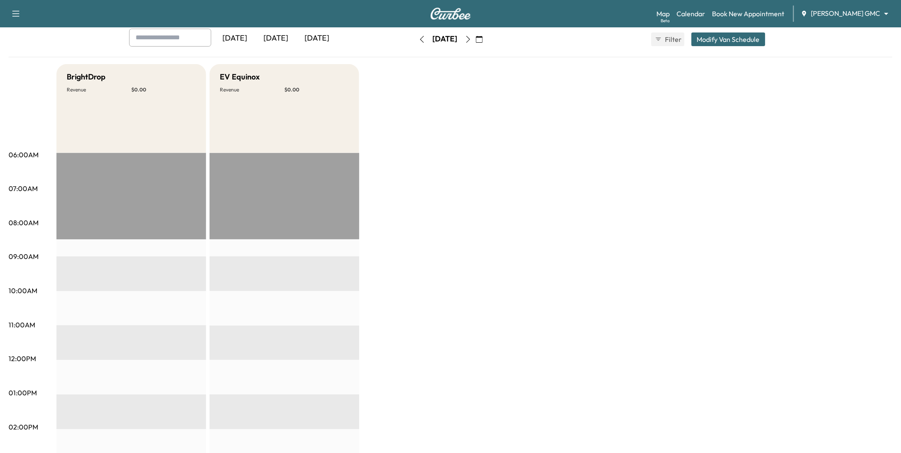
click at [472, 41] on icon "button" at bounding box center [468, 39] width 7 height 7
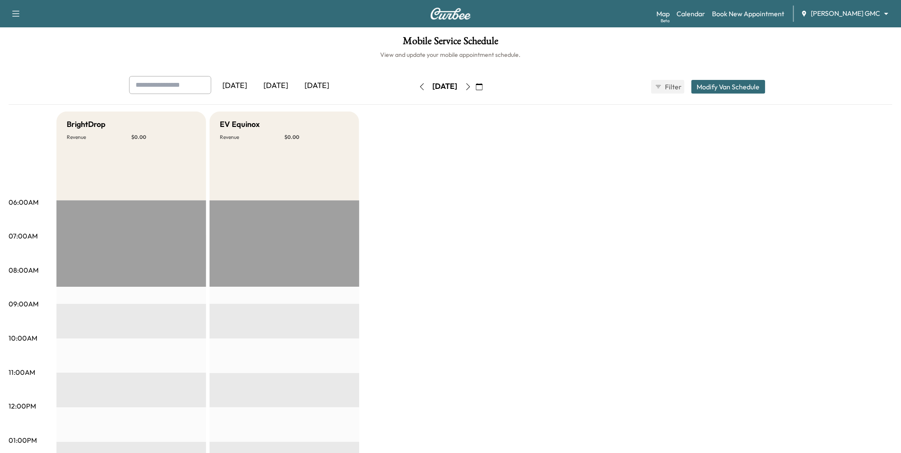
click at [472, 87] on icon "button" at bounding box center [468, 86] width 7 height 7
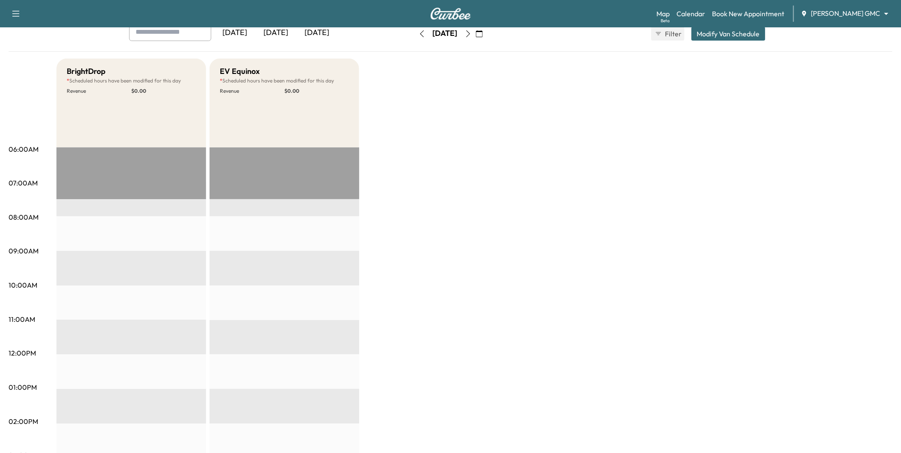
scroll to position [47, 0]
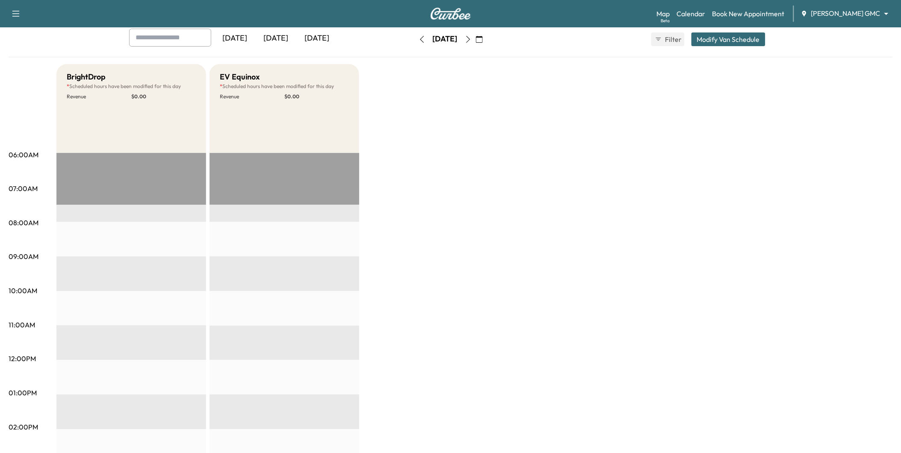
click at [472, 41] on icon "button" at bounding box center [468, 39] width 7 height 7
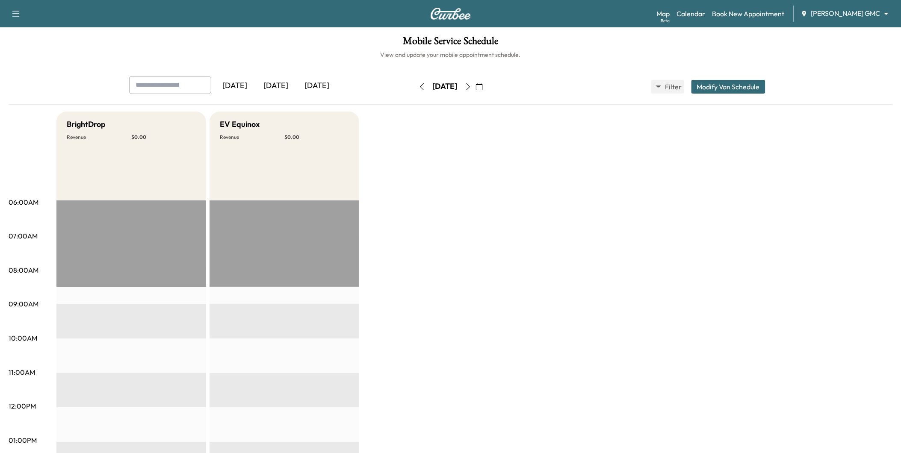
click at [476, 91] on button "button" at bounding box center [468, 87] width 15 height 14
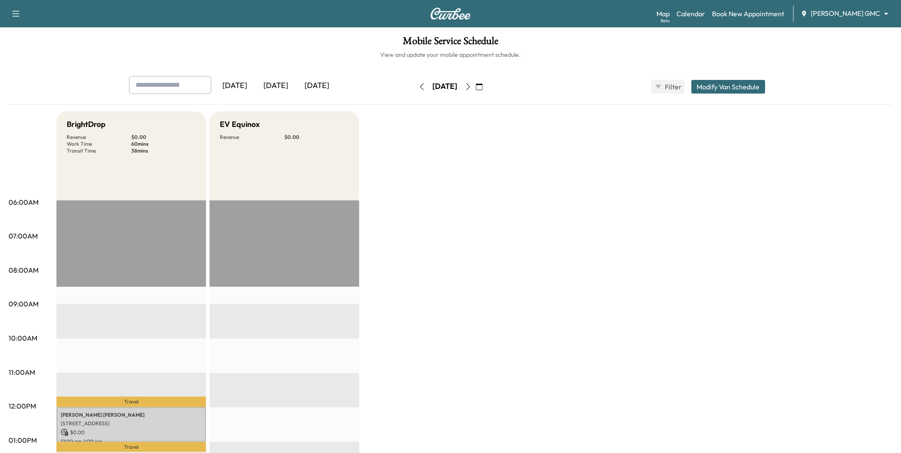
click at [472, 88] on icon "button" at bounding box center [468, 86] width 7 height 7
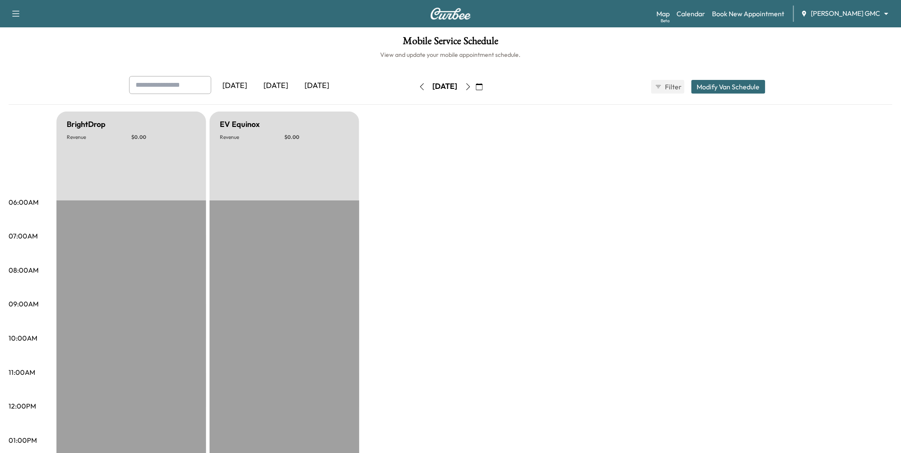
click at [476, 88] on button "button" at bounding box center [468, 87] width 15 height 14
click at [472, 88] on icon "button" at bounding box center [468, 86] width 7 height 7
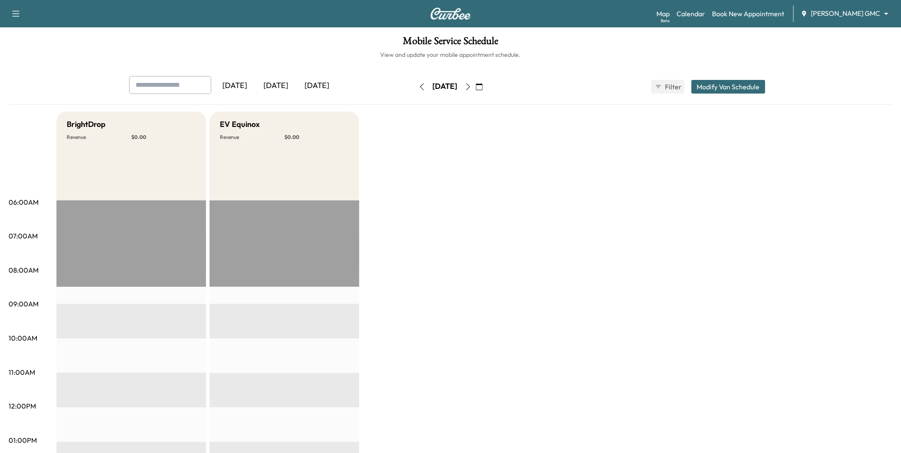
click at [476, 88] on button "button" at bounding box center [468, 87] width 15 height 14
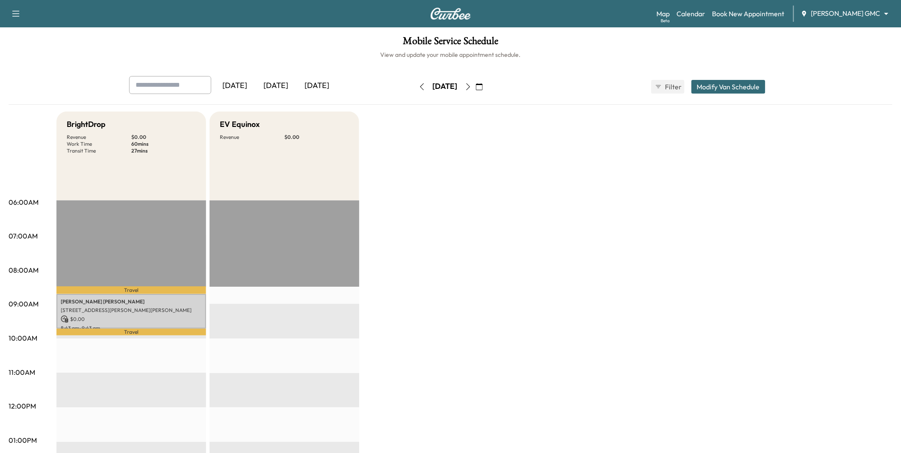
click at [472, 87] on icon "button" at bounding box center [468, 86] width 7 height 7
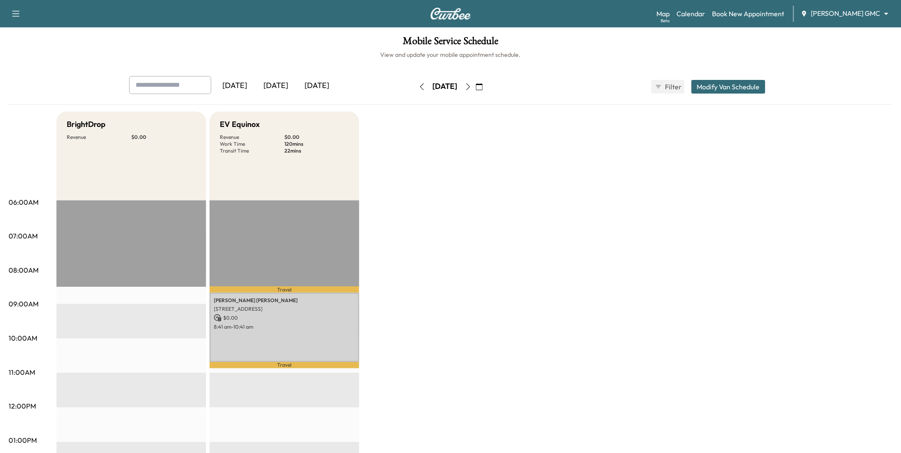
click at [472, 84] on icon "button" at bounding box center [468, 86] width 7 height 7
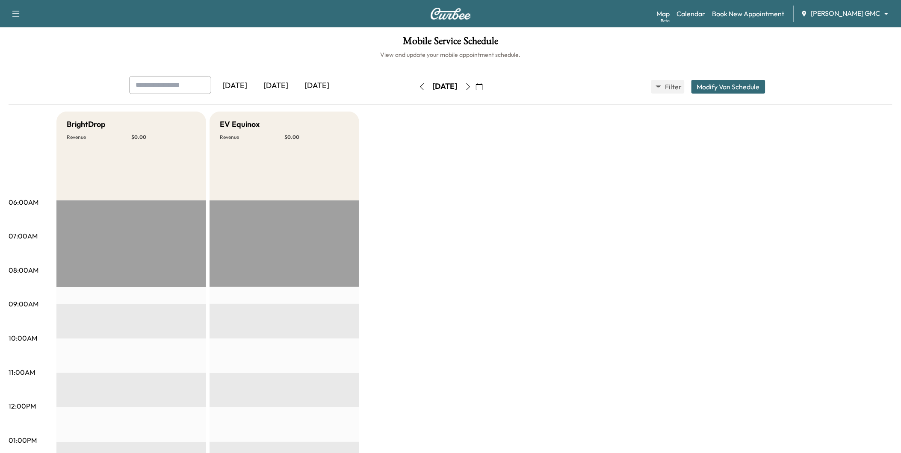
click at [472, 84] on icon "button" at bounding box center [468, 86] width 7 height 7
click at [472, 87] on icon "button" at bounding box center [468, 86] width 7 height 7
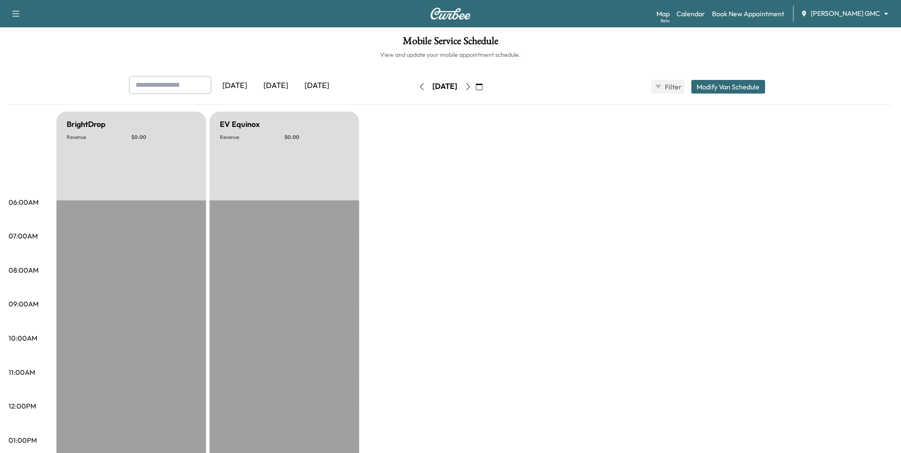
click at [472, 86] on icon "button" at bounding box center [468, 86] width 7 height 7
